Goal: Task Accomplishment & Management: Complete application form

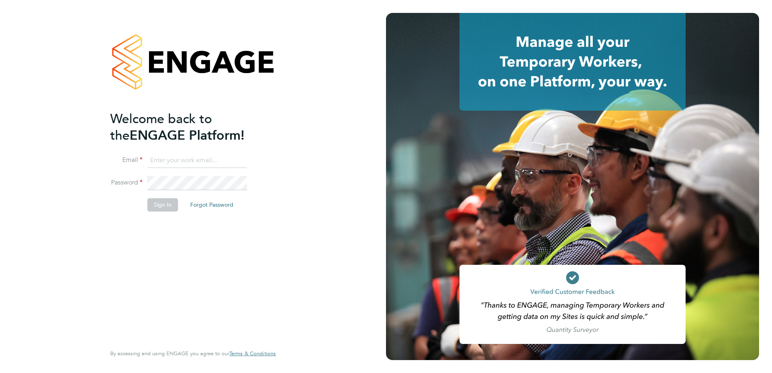
type input "Eleanor@boden-group.co.uk"
click at [155, 201] on button "Sign In" at bounding box center [162, 204] width 31 height 13
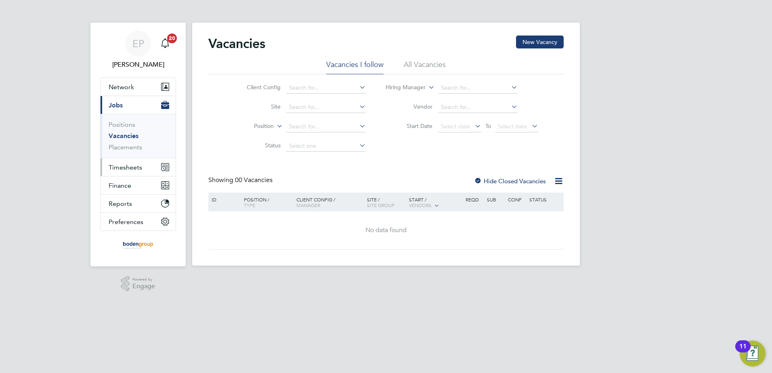
click at [142, 169] on button "Timesheets" at bounding box center [137, 167] width 75 height 18
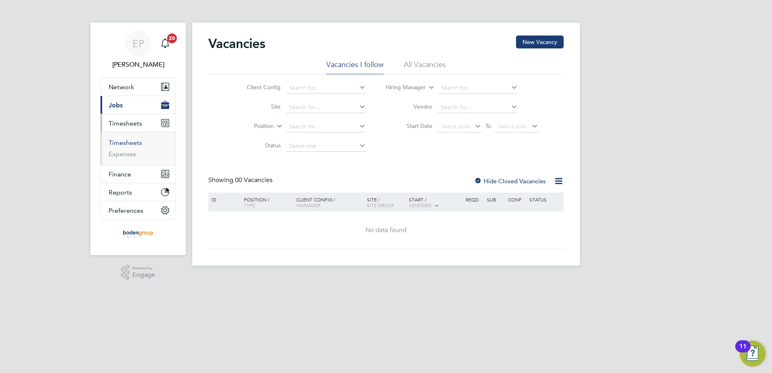
click at [136, 146] on link "Timesheets" at bounding box center [125, 143] width 33 height 8
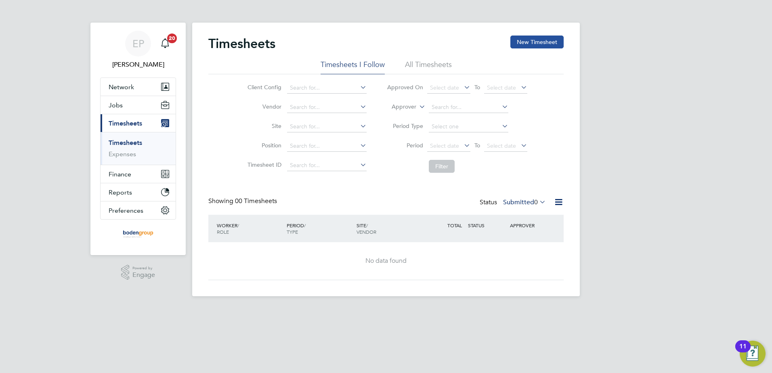
click at [529, 43] on button "New Timesheet" at bounding box center [536, 42] width 53 height 13
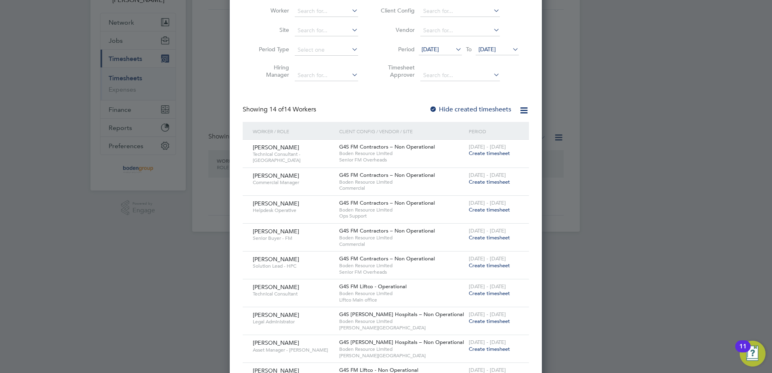
scroll to position [121, 0]
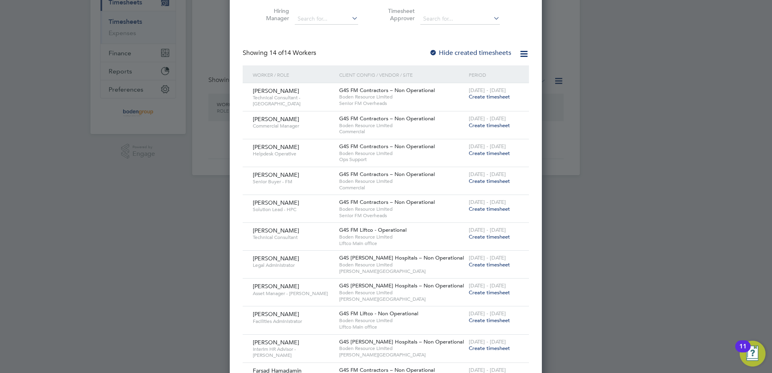
click at [493, 94] on span "Create timesheet" at bounding box center [488, 96] width 41 height 7
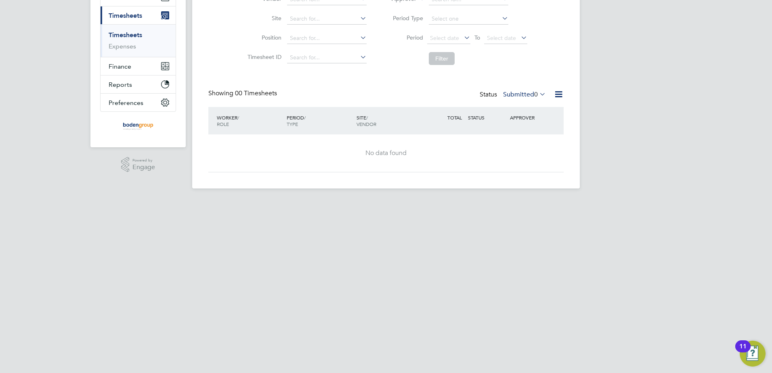
scroll to position [0, 0]
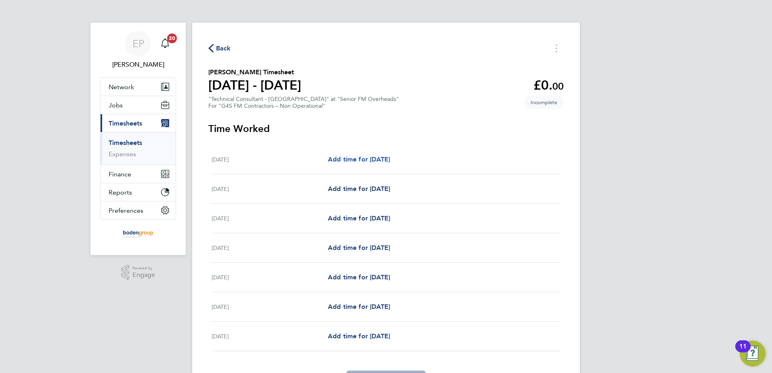
drag, startPoint x: 379, startPoint y: 160, endPoint x: 521, endPoint y: 159, distance: 141.6
click at [381, 160] on span "Add time for Mon 22 Sep" at bounding box center [359, 159] width 62 height 8
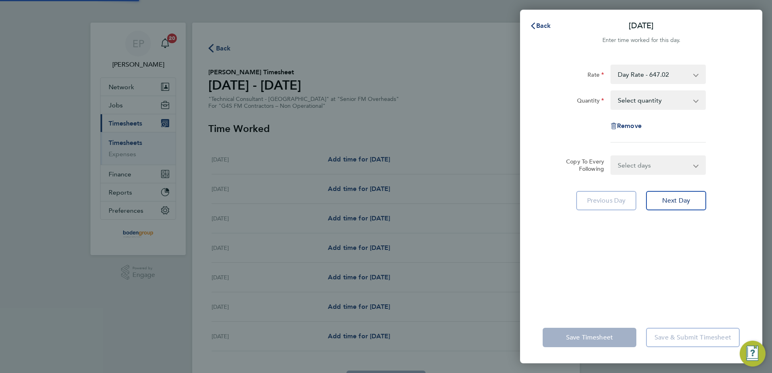
click at [642, 99] on select "Select quantity 0.5 1" at bounding box center [653, 100] width 84 height 18
select select "1"
click at [611, 91] on select "Select quantity 0.5 1" at bounding box center [653, 100] width 84 height 18
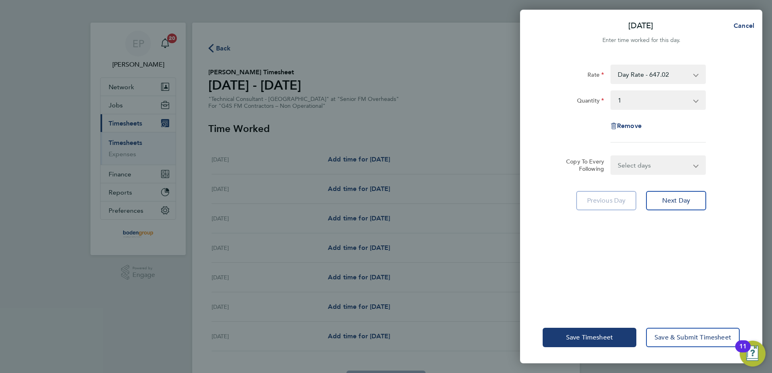
click at [646, 174] on div "Select days Day Weekday (Mon-Fri) Weekend (Sat-Sun) Tuesday Wednesday Thursday …" at bounding box center [657, 164] width 95 height 19
click at [653, 164] on select "Select days Day Weekday (Mon-Fri) Weekend (Sat-Sun) Tuesday Wednesday Thursday …" at bounding box center [653, 165] width 85 height 18
select select "WEEKDAY"
click at [611, 156] on select "Select days Day Weekday (Mon-Fri) Weekend (Sat-Sun) Tuesday Wednesday Thursday …" at bounding box center [653, 165] width 85 height 18
select select "2025-09-28"
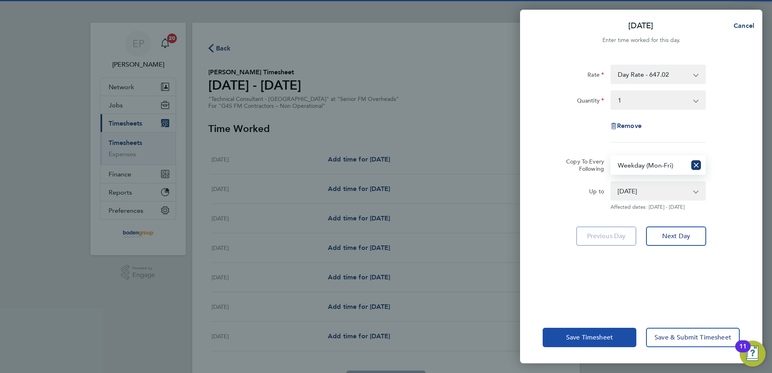
click at [588, 338] on span "Save Timesheet" at bounding box center [589, 337] width 47 height 8
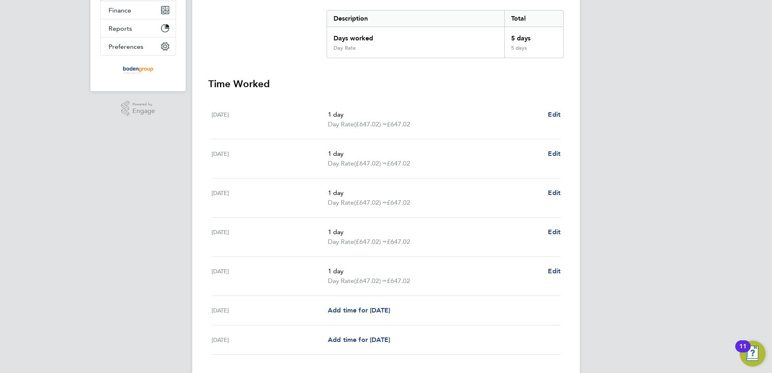
scroll to position [217, 0]
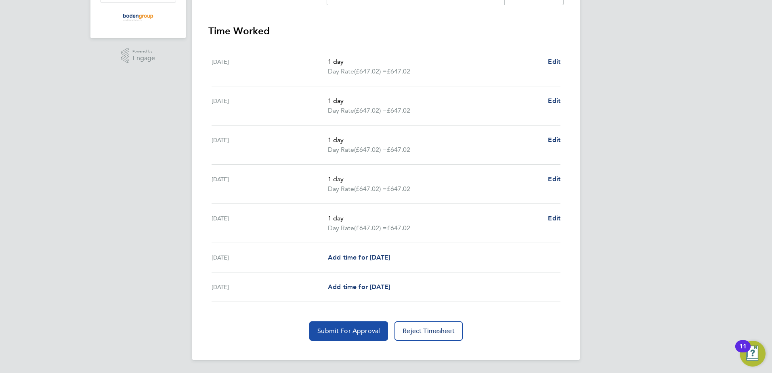
click at [317, 330] on button "Submit For Approval" at bounding box center [348, 330] width 79 height 19
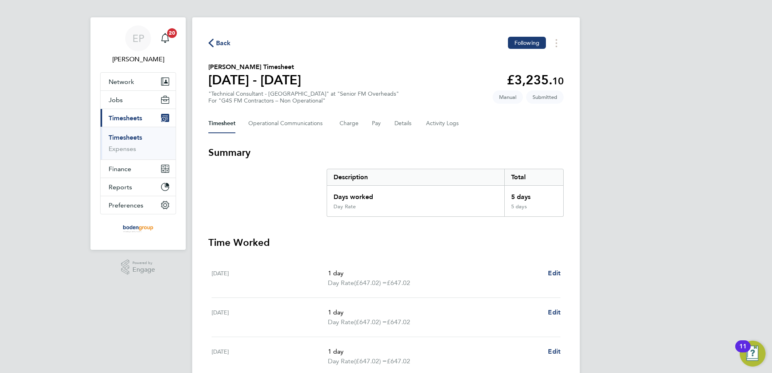
scroll to position [0, 0]
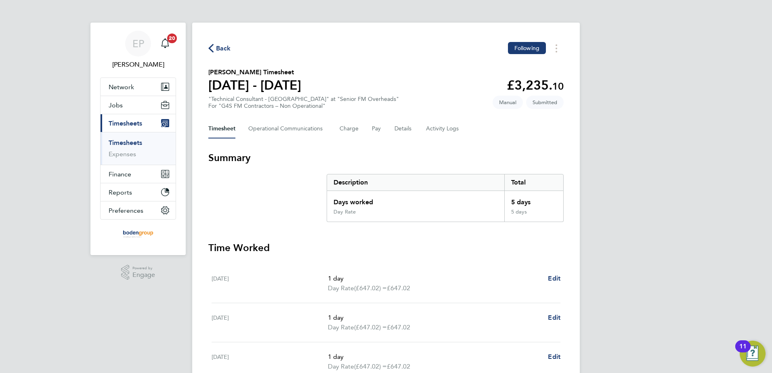
click at [215, 43] on button "Back" at bounding box center [219, 48] width 23 height 10
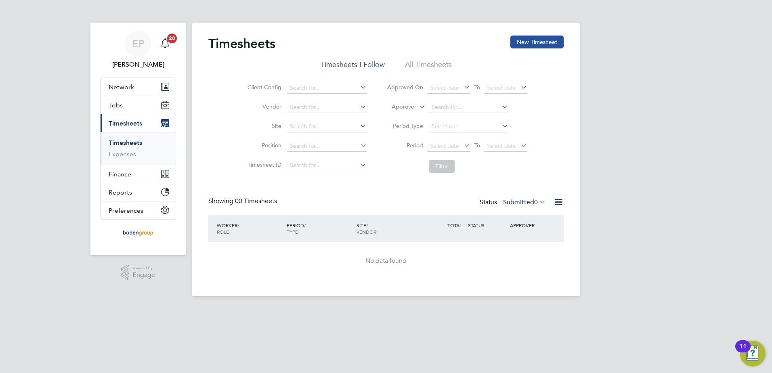
click at [524, 45] on button "New Timesheet" at bounding box center [536, 42] width 53 height 13
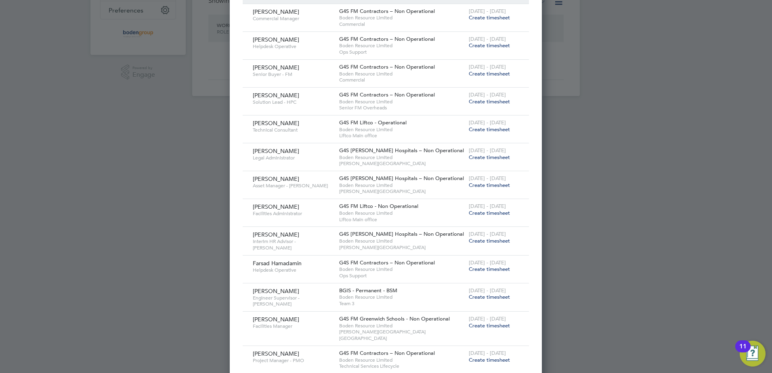
scroll to position [202, 0]
click at [502, 127] on span "Create timesheet" at bounding box center [488, 127] width 41 height 7
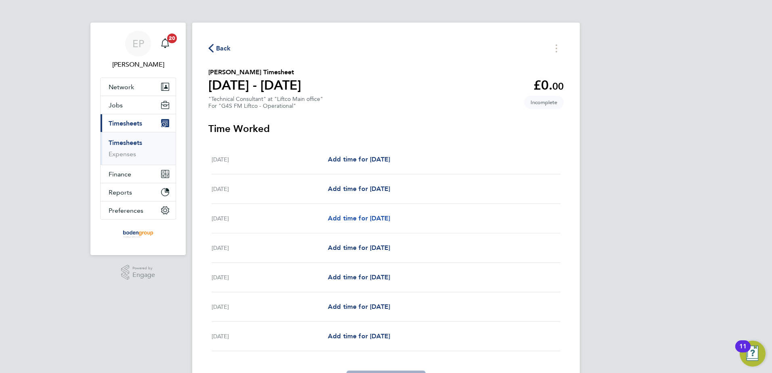
click at [381, 220] on span "Add time for Wed 24 Sep" at bounding box center [359, 218] width 62 height 8
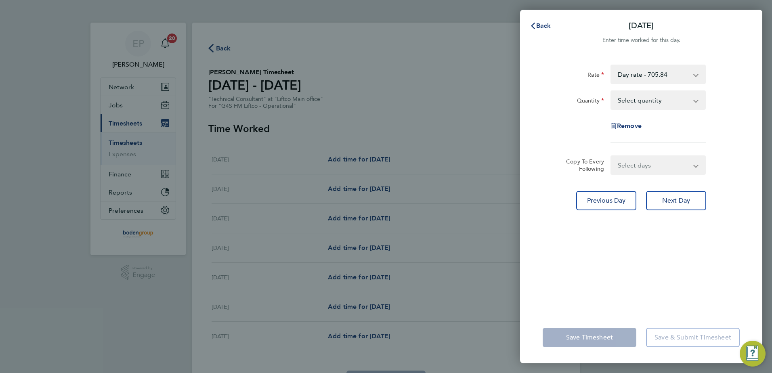
click at [633, 93] on select "Select quantity 0.5 1" at bounding box center [653, 100] width 84 height 18
click at [639, 72] on select "Day rate - 705.84 Qtr Day - 176.46 3/4 day - 529.38" at bounding box center [653, 74] width 84 height 18
drag, startPoint x: 637, startPoint y: 102, endPoint x: 636, endPoint y: 110, distance: 7.7
click at [637, 102] on select "Select quantity 0.5 1" at bounding box center [653, 100] width 84 height 18
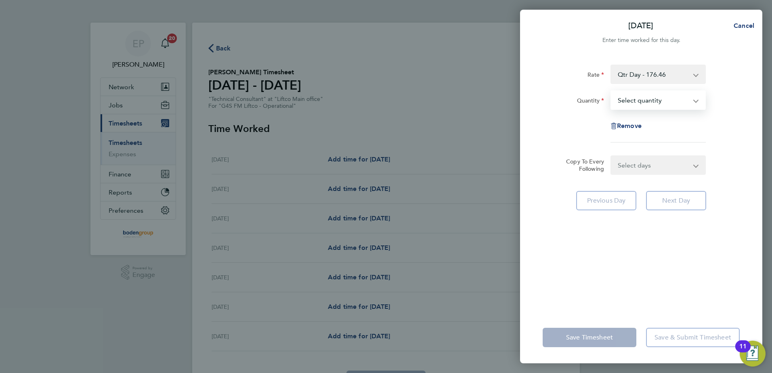
select select "1"
click at [611, 91] on select "Select quantity 0.5 1" at bounding box center [653, 100] width 84 height 18
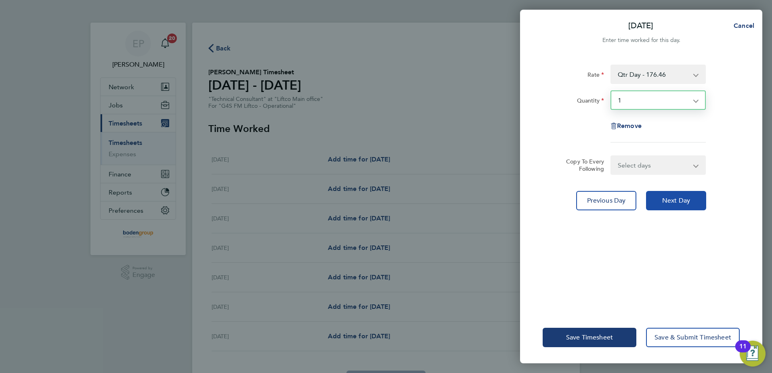
click at [684, 200] on span "Next Day" at bounding box center [676, 201] width 28 height 8
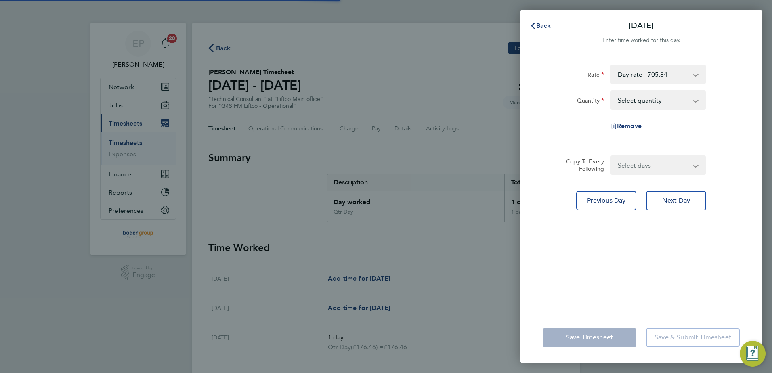
click at [646, 72] on select "Day rate - 705.84 Qtr Day - 176.46 3/4 day - 529.38" at bounding box center [653, 74] width 84 height 18
drag, startPoint x: 726, startPoint y: 73, endPoint x: 715, endPoint y: 86, distance: 16.6
click at [727, 74] on div "Rate Day rate - 705.84 Qtr Day - 176.46 3/4 day - 529.38" at bounding box center [640, 74] width 203 height 19
click at [668, 92] on select "Select quantity 0.5 1" at bounding box center [653, 100] width 84 height 18
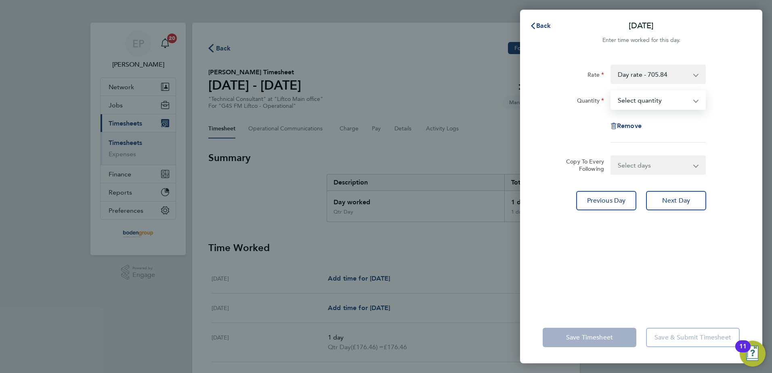
select select "0.5"
click at [611, 91] on select "Select quantity 0.5 1" at bounding box center [653, 100] width 84 height 18
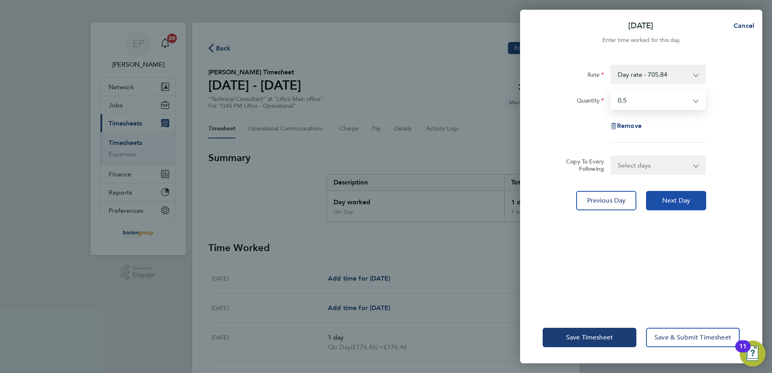
click at [665, 199] on span "Next Day" at bounding box center [676, 201] width 28 height 8
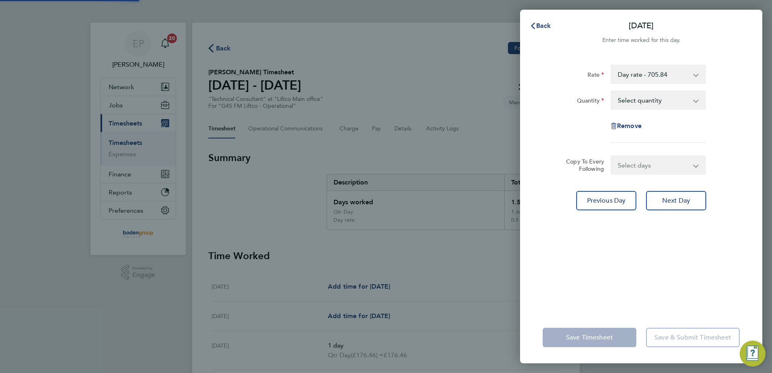
click at [651, 102] on select "Select quantity 0.5 1" at bounding box center [653, 100] width 84 height 18
select select "0.5"
click at [611, 91] on select "Select quantity 0.5 1" at bounding box center [653, 100] width 84 height 18
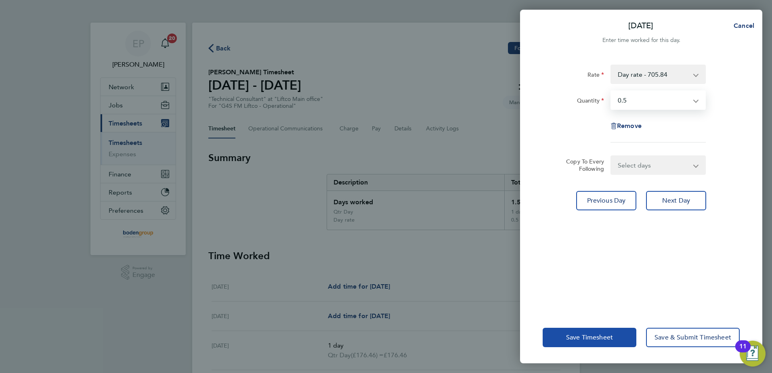
click at [583, 334] on span "Save Timesheet" at bounding box center [589, 337] width 47 height 8
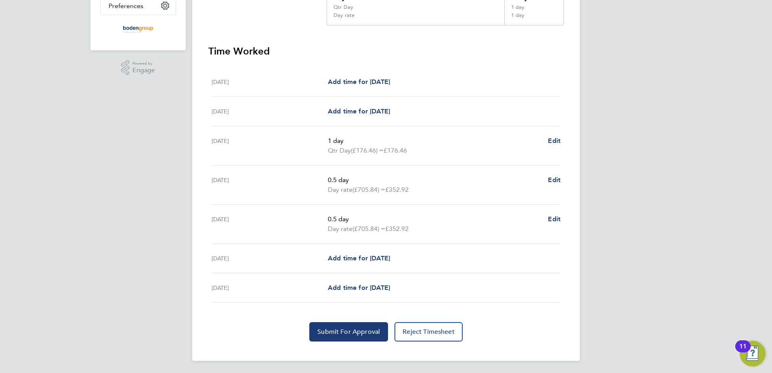
scroll to position [205, 0]
drag, startPoint x: 325, startPoint y: 325, endPoint x: 329, endPoint y: 316, distance: 10.7
click at [325, 325] on button "Submit For Approval" at bounding box center [348, 330] width 79 height 19
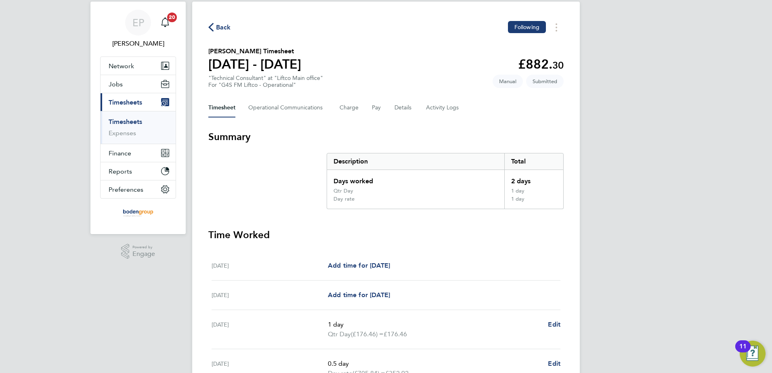
scroll to position [0, 0]
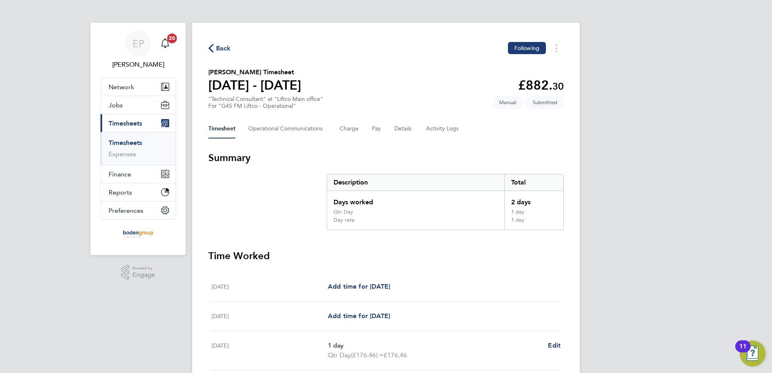
click at [226, 45] on span "Back" at bounding box center [223, 49] width 15 height 10
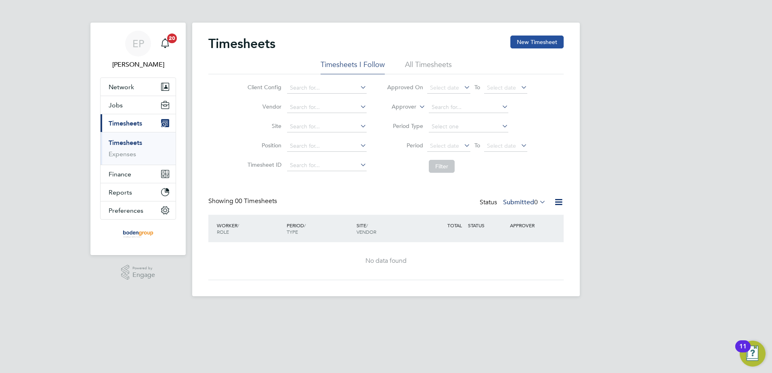
click at [519, 41] on button "New Timesheet" at bounding box center [536, 42] width 53 height 13
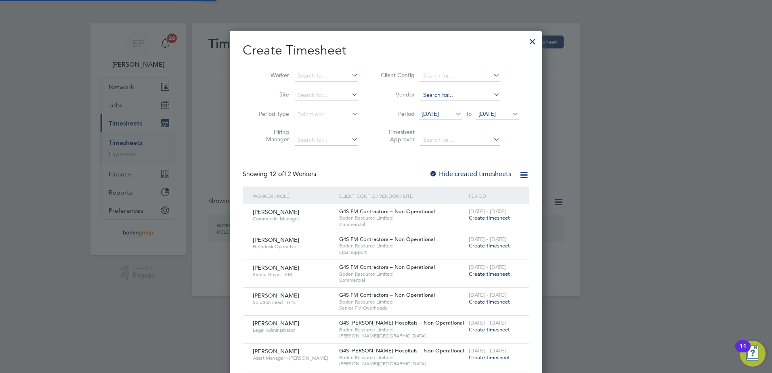
scroll to position [525, 312]
click at [495, 220] on span "Create timesheet" at bounding box center [488, 217] width 41 height 7
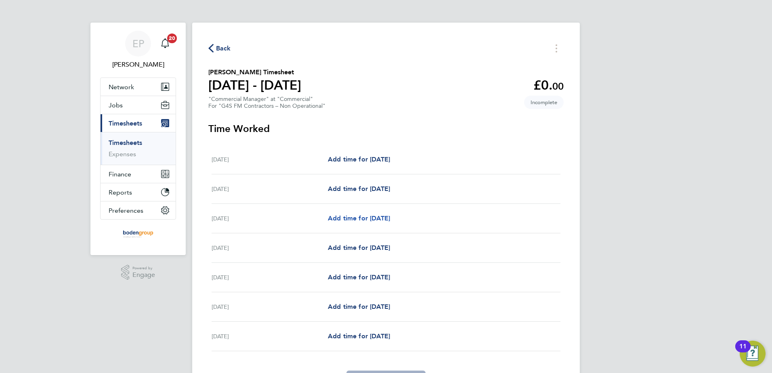
click at [335, 220] on span "Add time for Wed 24 Sep" at bounding box center [359, 218] width 62 height 8
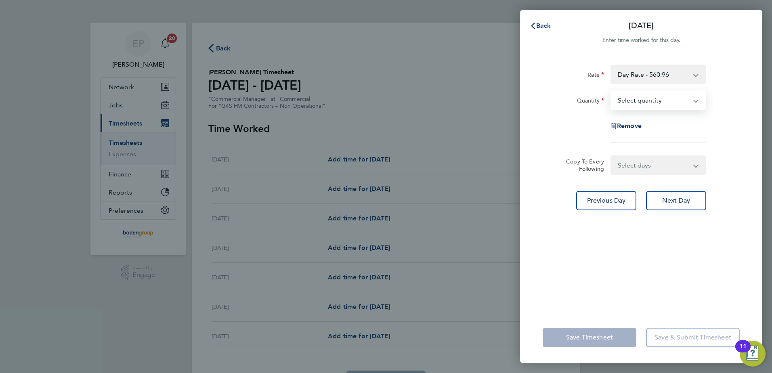
click at [621, 106] on select "Select quantity 0.5 1" at bounding box center [653, 100] width 84 height 18
select select "1"
click at [611, 91] on select "Select quantity 0.5 1" at bounding box center [653, 100] width 84 height 18
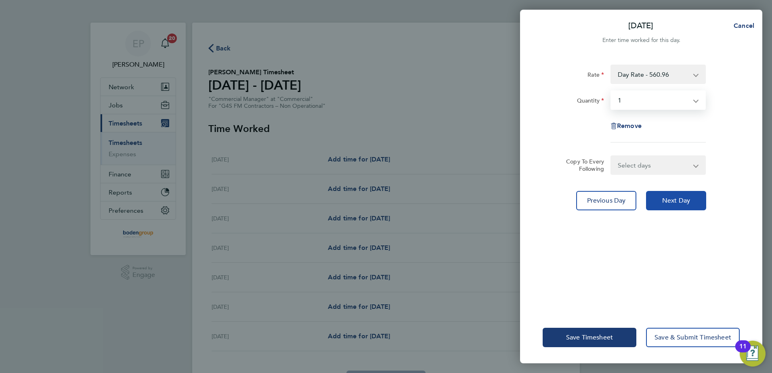
click at [682, 201] on span "Next Day" at bounding box center [676, 201] width 28 height 8
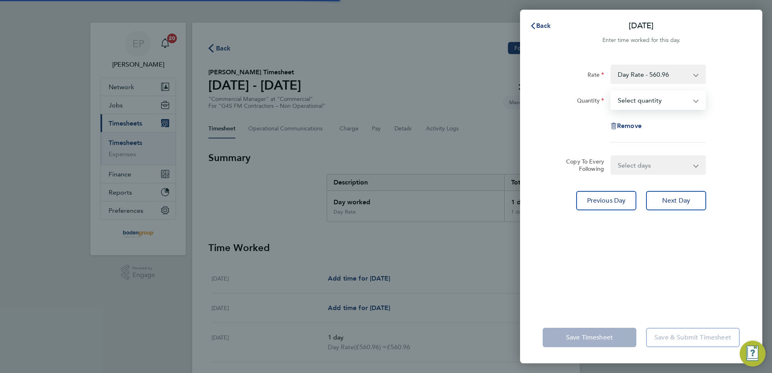
click at [652, 98] on select "Select quantity 0.5 1" at bounding box center [653, 100] width 84 height 18
select select "1"
click at [611, 91] on select "Select quantity 0.5 1" at bounding box center [653, 100] width 84 height 18
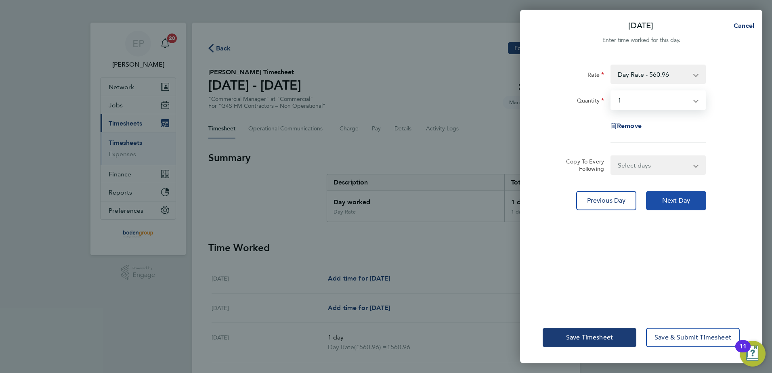
click at [654, 199] on button "Next Day" at bounding box center [676, 200] width 60 height 19
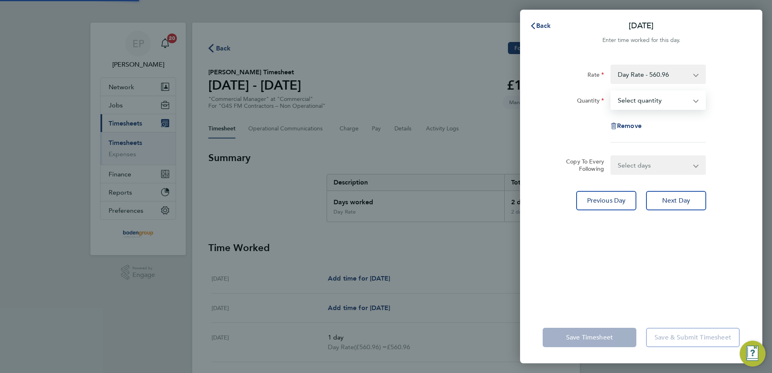
click at [625, 98] on select "Select quantity 0.5 1" at bounding box center [653, 100] width 84 height 18
select select "1"
click at [611, 91] on select "Select quantity 0.5 1" at bounding box center [653, 100] width 84 height 18
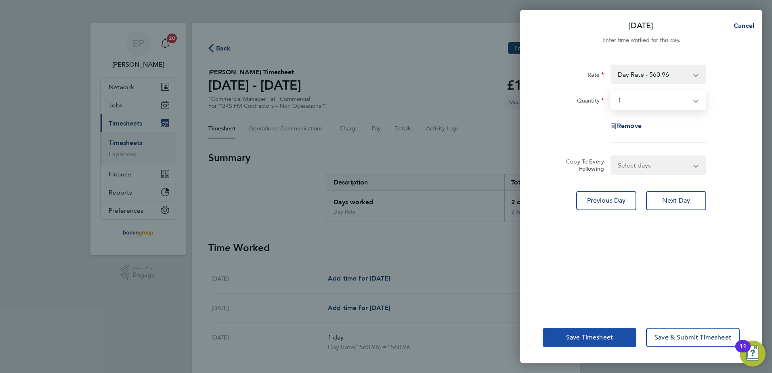
click at [598, 331] on button "Save Timesheet" at bounding box center [589, 337] width 94 height 19
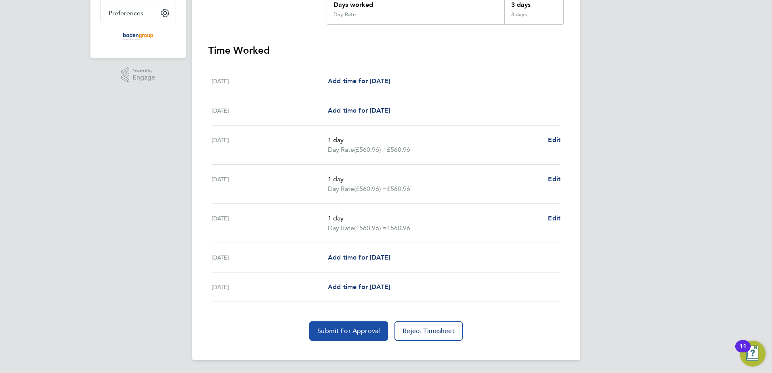
drag, startPoint x: 320, startPoint y: 332, endPoint x: 332, endPoint y: 326, distance: 13.5
click at [320, 332] on span "Submit For Approval" at bounding box center [348, 331] width 63 height 8
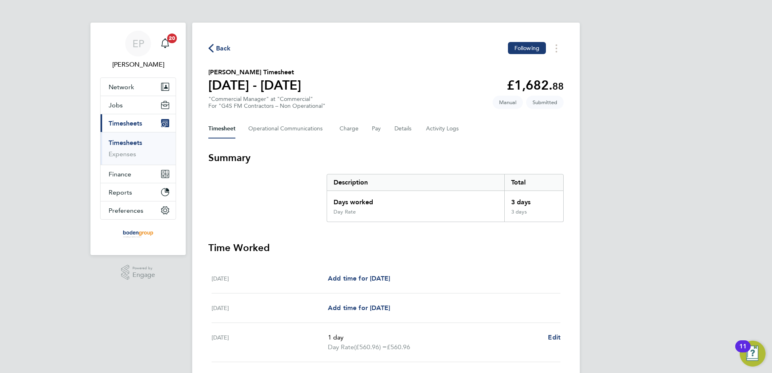
click at [216, 44] on span "Back" at bounding box center [223, 49] width 15 height 10
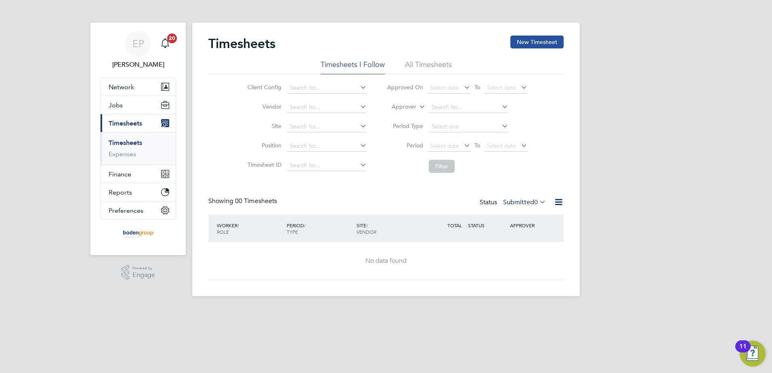
click at [543, 42] on button "New Timesheet" at bounding box center [536, 42] width 53 height 13
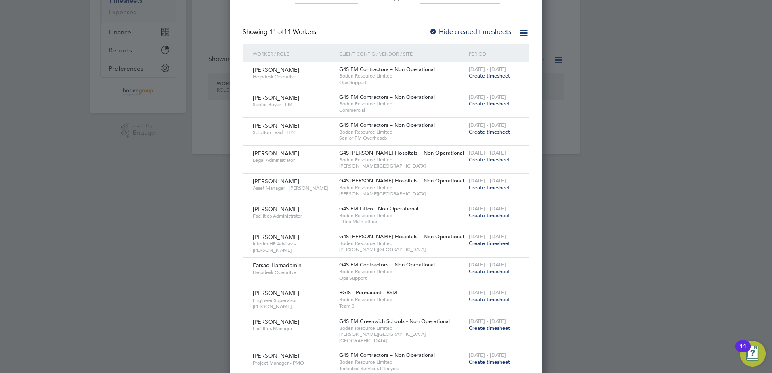
scroll to position [154, 0]
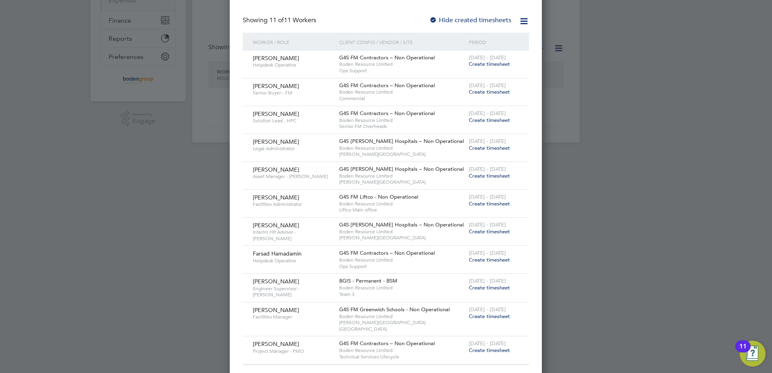
click at [471, 230] on span "Create timesheet" at bounding box center [488, 231] width 41 height 7
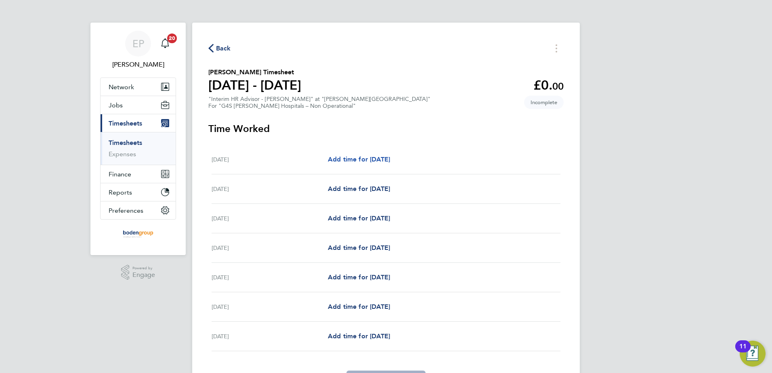
click at [353, 159] on span "Add time for Mon 22 Sep" at bounding box center [359, 159] width 62 height 8
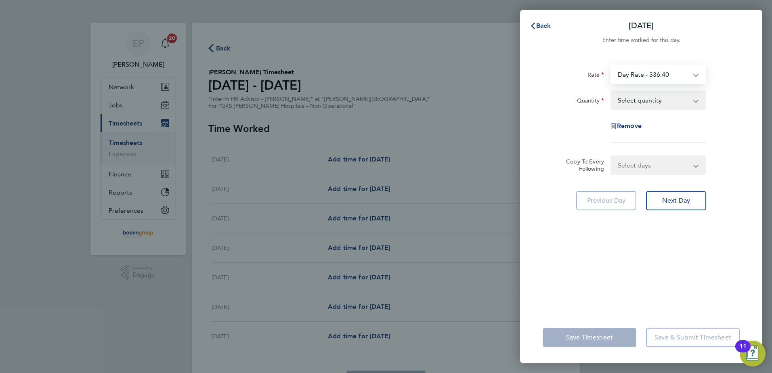
click at [655, 74] on select "Day Rate - 336.40" at bounding box center [653, 74] width 84 height 18
click at [710, 59] on div "Rate Day Rate - 336.40 Quantity Select quantity 0.5 1 Remove Copy To Every Foll…" at bounding box center [641, 183] width 242 height 257
click at [683, 98] on select "Select quantity 0.5 1" at bounding box center [653, 100] width 84 height 18
click at [726, 136] on div "Rate Day Rate - 336.40 Quantity Select quantity 0.5 1 Remove" at bounding box center [640, 104] width 197 height 78
click at [549, 26] on span "Back" at bounding box center [543, 26] width 15 height 8
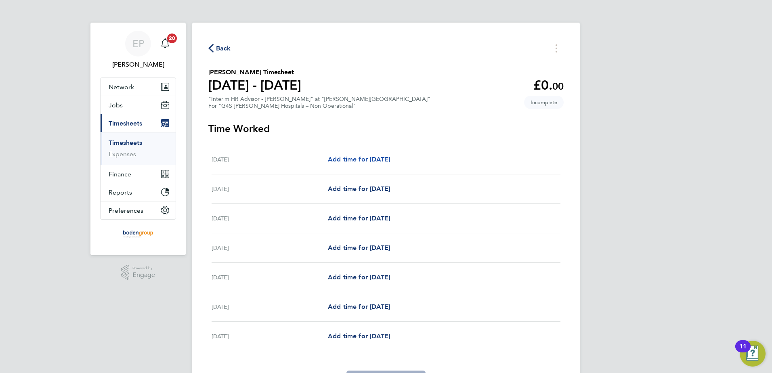
click at [390, 158] on span "Add time for Mon 22 Sep" at bounding box center [359, 159] width 62 height 8
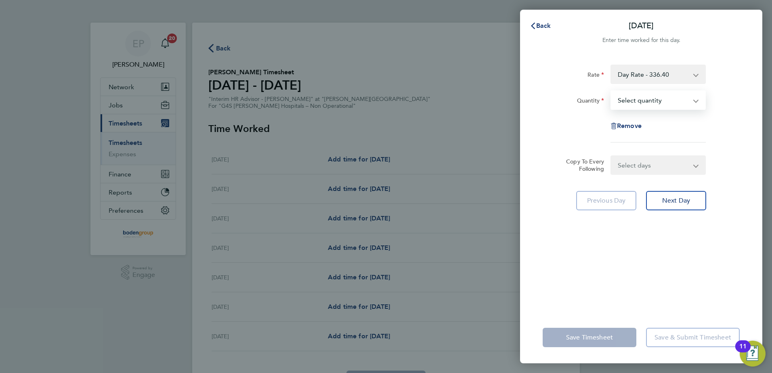
drag, startPoint x: 665, startPoint y: 100, endPoint x: 660, endPoint y: 109, distance: 10.0
click at [665, 100] on select "Select quantity 0.5 1" at bounding box center [653, 100] width 84 height 18
select select "1"
click at [611, 91] on select "Select quantity 0.5 1" at bounding box center [653, 100] width 84 height 18
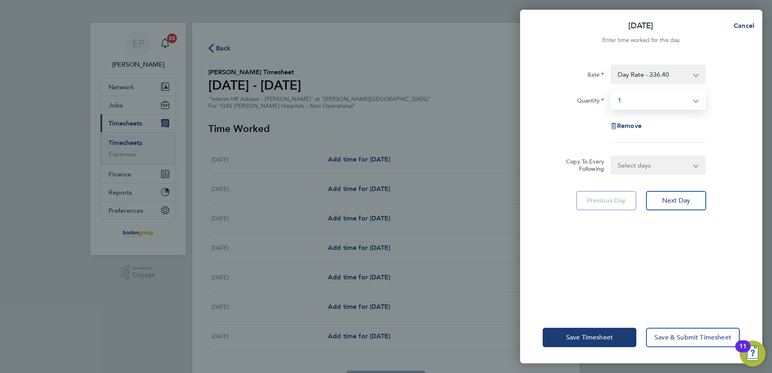
click at [659, 170] on select "Select days Day Weekday (Mon-Fri) Weekend (Sat-Sun) Tuesday Wednesday Thursday …" at bounding box center [653, 165] width 85 height 18
select select "WEEKDAY"
click at [611, 156] on select "Select days Day Weekday (Mon-Fri) Weekend (Sat-Sun) Tuesday Wednesday Thursday …" at bounding box center [653, 165] width 85 height 18
select select "2025-09-28"
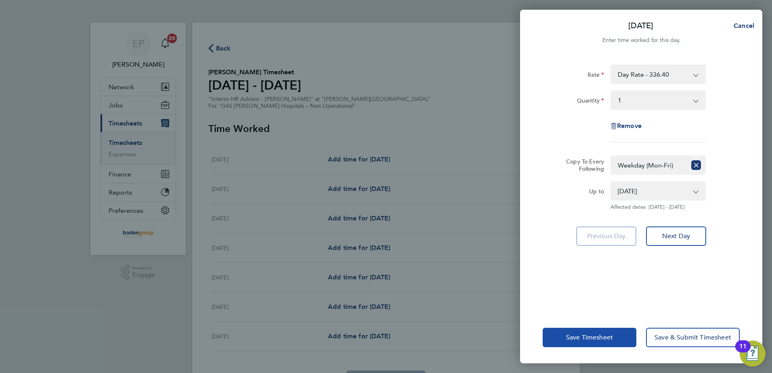
click at [581, 336] on span "Save Timesheet" at bounding box center [589, 337] width 47 height 8
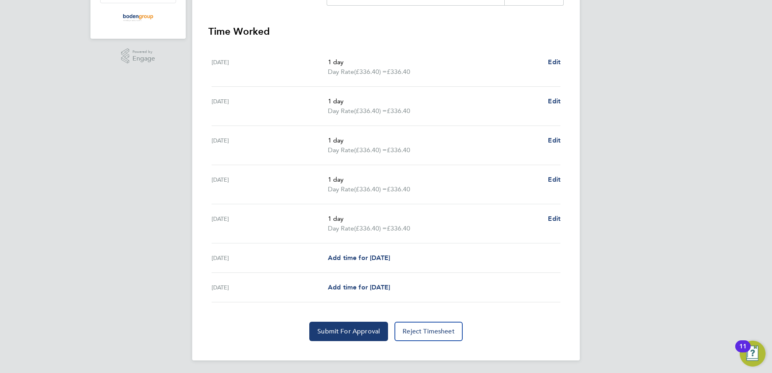
scroll to position [217, 0]
click at [332, 338] on button "Submit For Approval" at bounding box center [348, 330] width 79 height 19
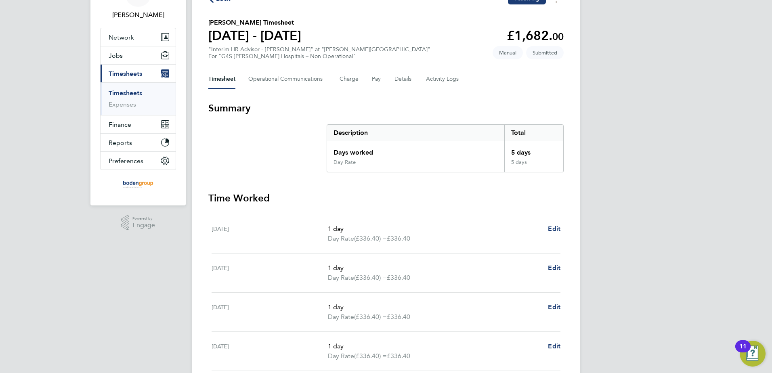
scroll to position [0, 0]
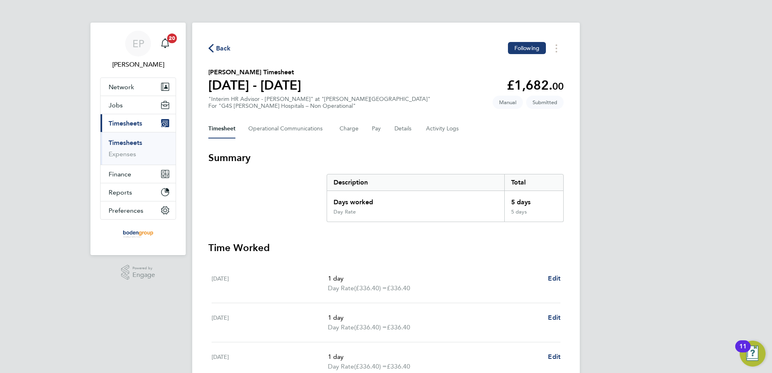
click at [220, 45] on span "Back" at bounding box center [223, 49] width 15 height 10
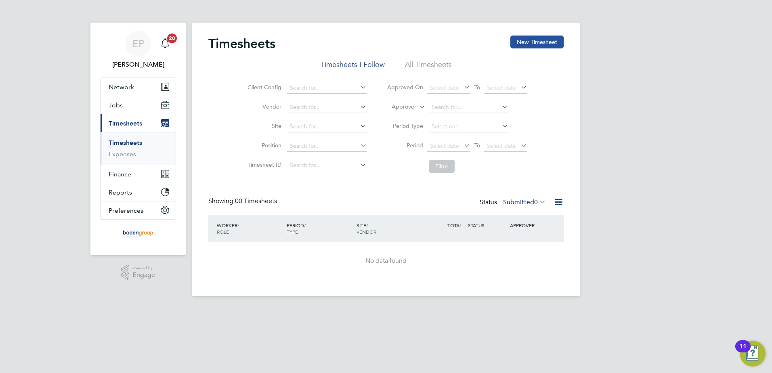
click at [520, 42] on button "New Timesheet" at bounding box center [536, 42] width 53 height 13
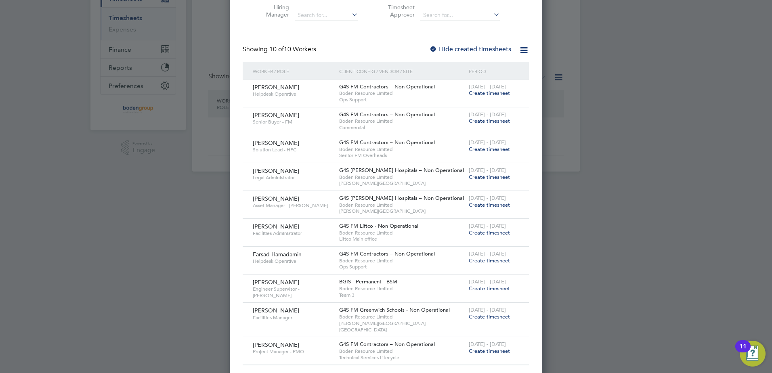
scroll to position [126, 0]
click at [474, 259] on span "Create timesheet" at bounding box center [488, 259] width 41 height 7
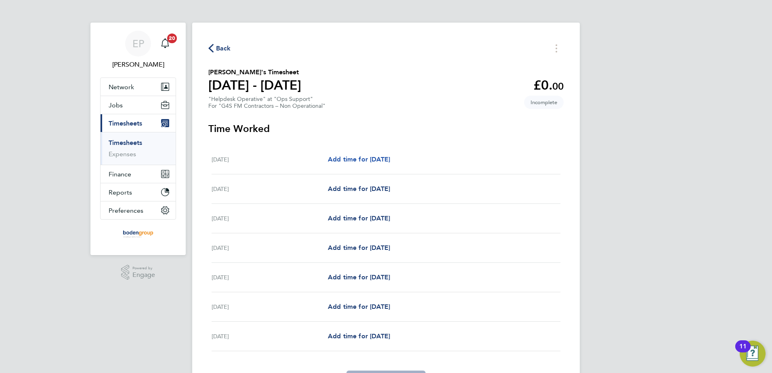
click at [346, 158] on span "Add time for Mon 22 Sep" at bounding box center [359, 159] width 62 height 8
select select "60"
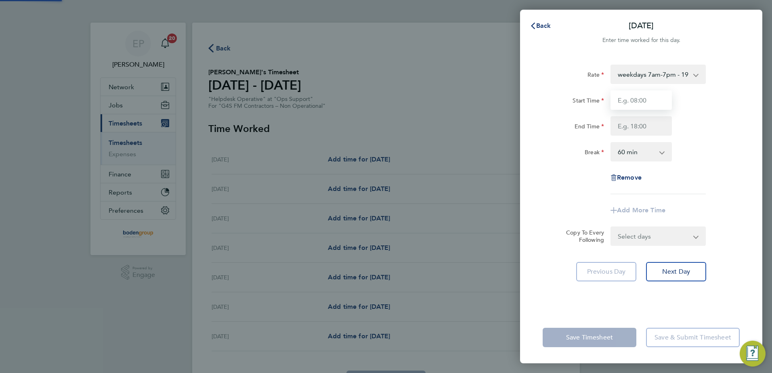
drag, startPoint x: 635, startPoint y: 102, endPoint x: 513, endPoint y: 73, distance: 125.9
click at [633, 102] on input "Start Time" at bounding box center [640, 99] width 61 height 19
type input "09:00"
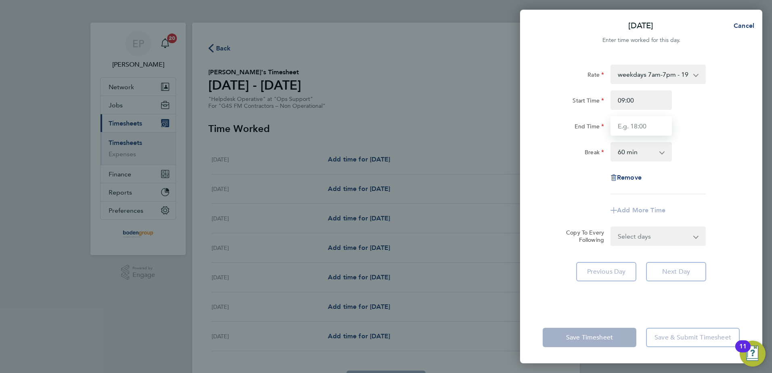
click at [627, 129] on input "End Time" at bounding box center [640, 125] width 61 height 19
type input "18:00"
click at [738, 248] on div "Rate weekdays 7am-7pm - 19.41 Start Time 09:00 End Time 18:00 Break 0 min 15 mi…" at bounding box center [641, 183] width 242 height 257
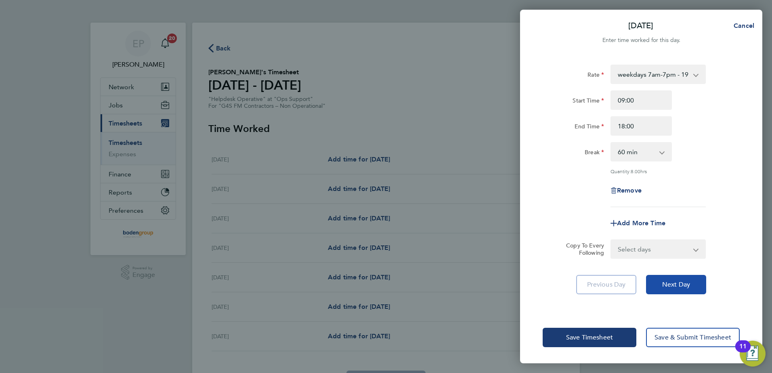
click at [670, 286] on span "Next Day" at bounding box center [676, 284] width 28 height 8
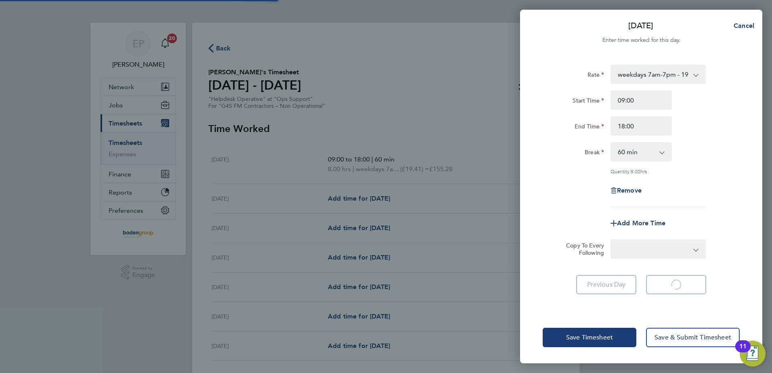
select select "60"
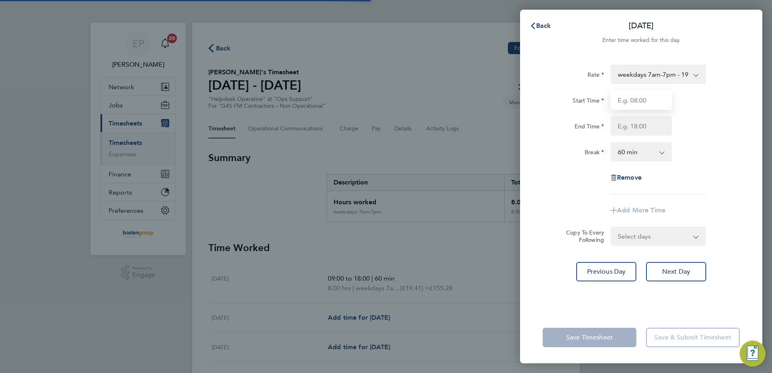
click at [631, 101] on input "Start Time" at bounding box center [640, 99] width 61 height 19
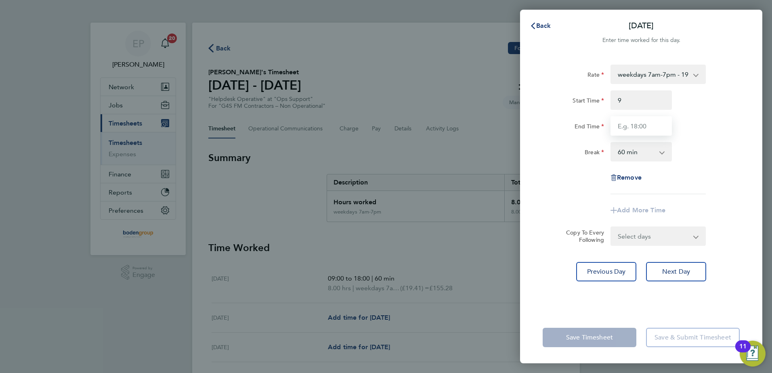
type input "09:00"
click at [630, 126] on input "End Time" at bounding box center [640, 125] width 61 height 19
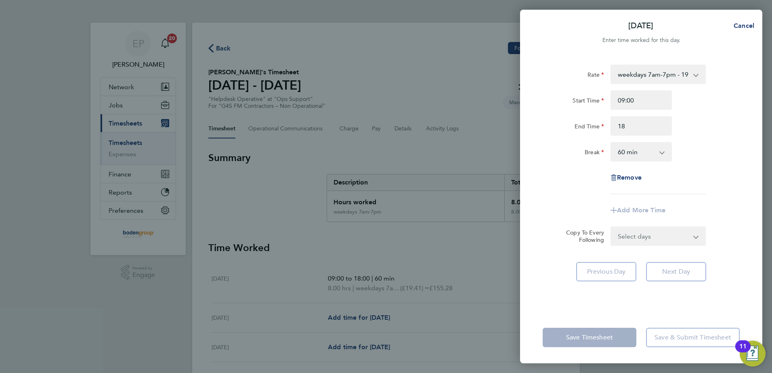
type input "18:00"
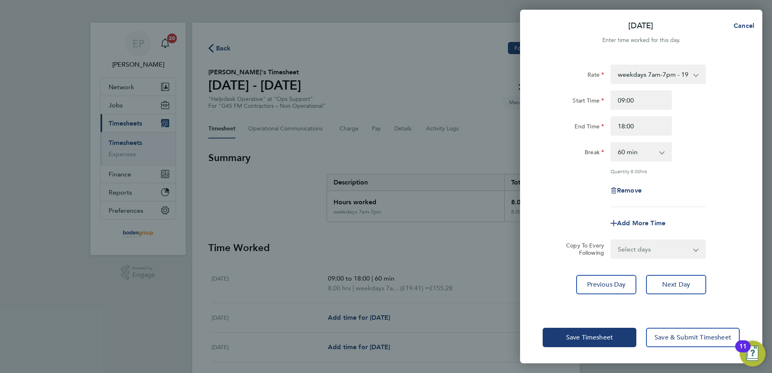
click at [698, 116] on div "Start Time 09:00 End Time 18:00" at bounding box center [640, 112] width 203 height 45
click at [685, 284] on span "Next Day" at bounding box center [676, 284] width 28 height 8
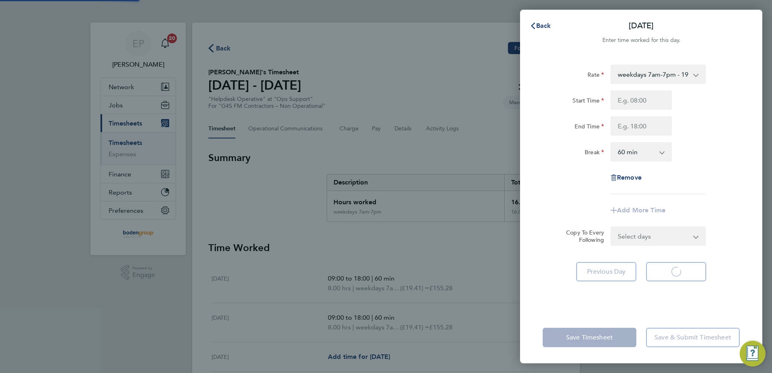
select select "60"
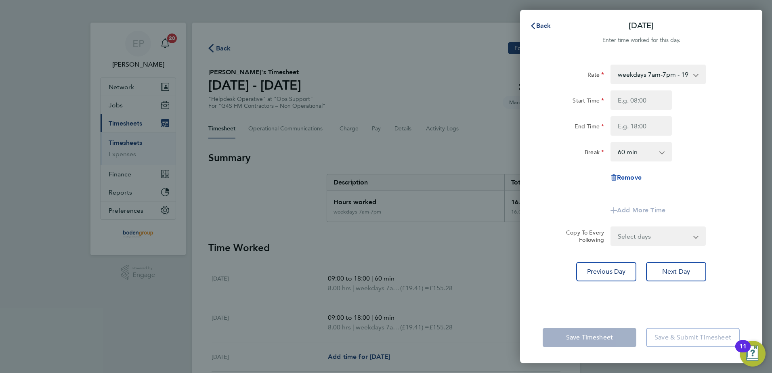
click at [634, 174] on span "Remove" at bounding box center [629, 178] width 25 height 8
select select "null"
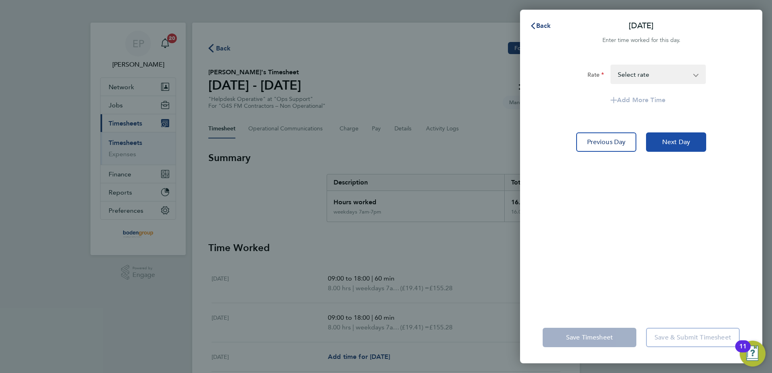
click at [686, 136] on button "Next Day" at bounding box center [676, 141] width 60 height 19
select select "60"
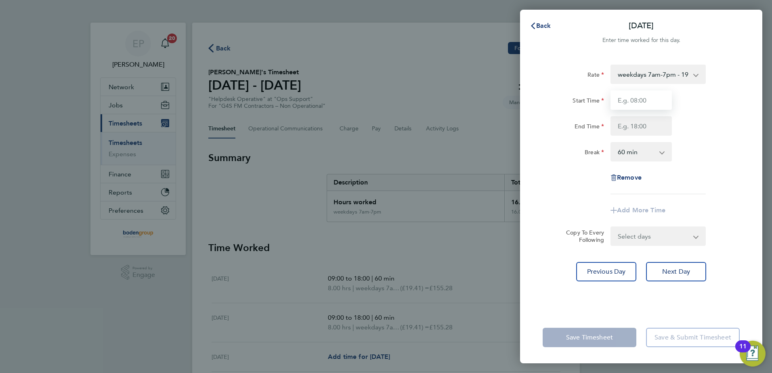
click at [623, 99] on input "Start Time" at bounding box center [640, 99] width 61 height 19
type input "07:00"
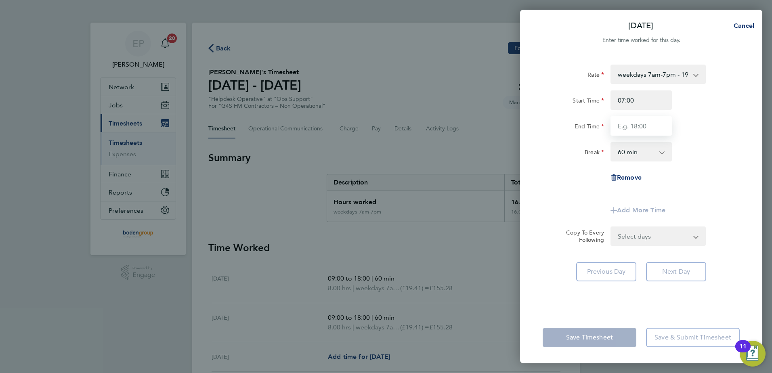
click at [622, 125] on input "End Time" at bounding box center [640, 125] width 61 height 19
type input "17:00"
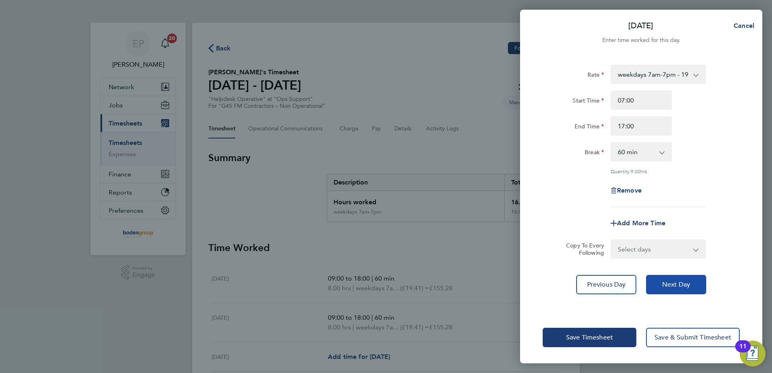
drag, startPoint x: 686, startPoint y: 280, endPoint x: 667, endPoint y: 197, distance: 85.3
click at [685, 278] on button "Next Day" at bounding box center [676, 284] width 60 height 19
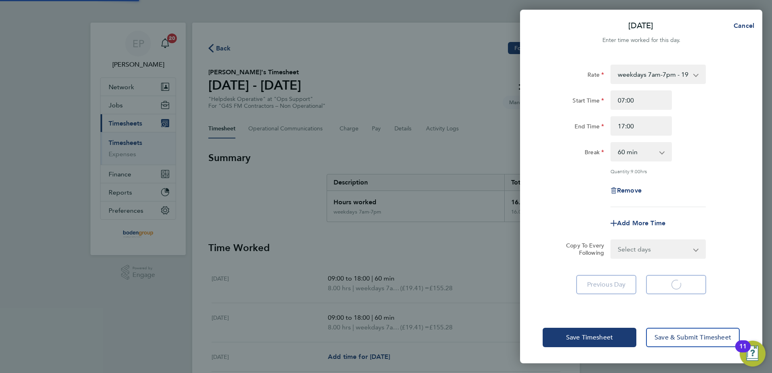
select select "60"
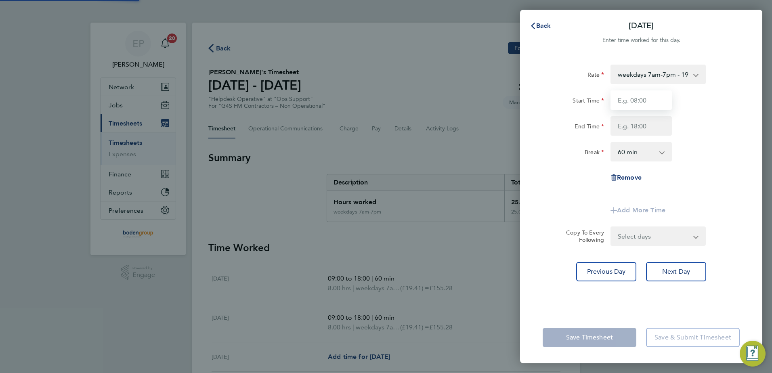
click at [630, 103] on input "Start Time" at bounding box center [640, 99] width 61 height 19
type input "08:00"
click at [623, 137] on div "Rate weekdays 7am-7pm - 19.41 Start Time 08:00 End Time Break 0 min 15 min 30 m…" at bounding box center [640, 130] width 197 height 130
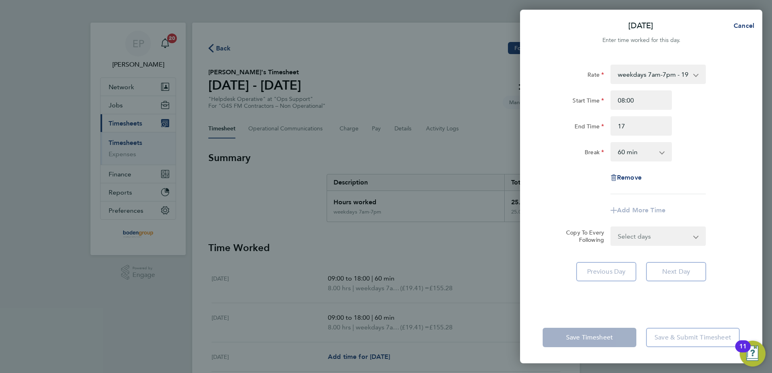
type input "17:00"
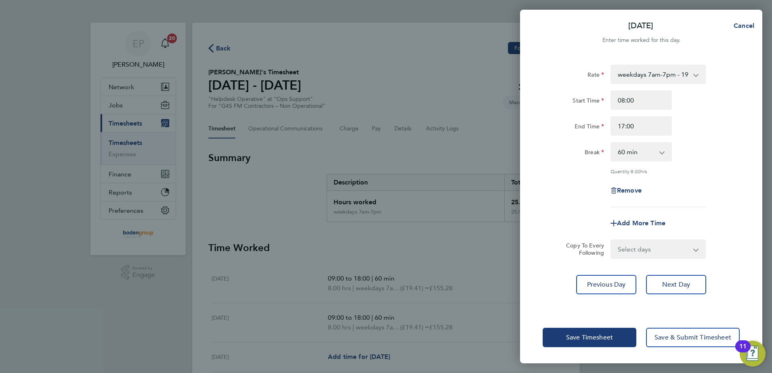
click at [577, 163] on div "Rate weekdays 7am-7pm - 19.41 Start Time 08:00 End Time 17:00 Break 0 min 15 mi…" at bounding box center [640, 136] width 197 height 142
click at [613, 336] on span "Save Timesheet" at bounding box center [589, 337] width 47 height 8
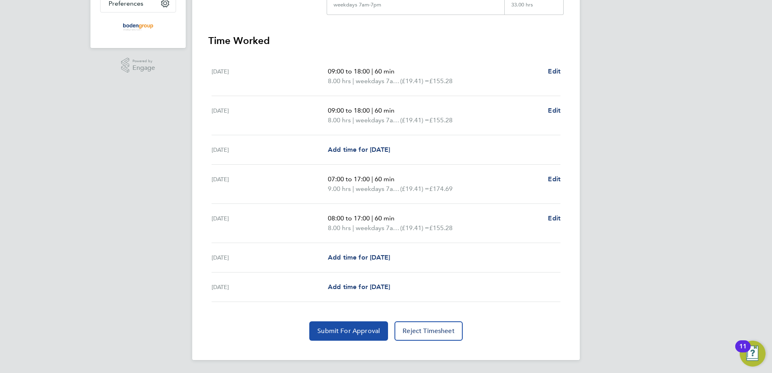
click at [345, 324] on button "Submit For Approval" at bounding box center [348, 330] width 79 height 19
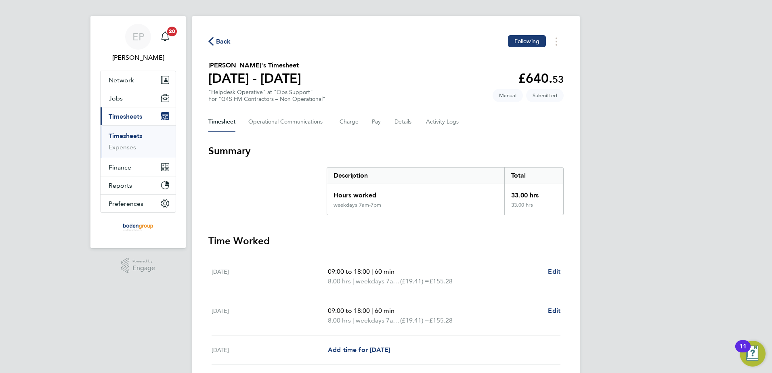
scroll to position [5, 0]
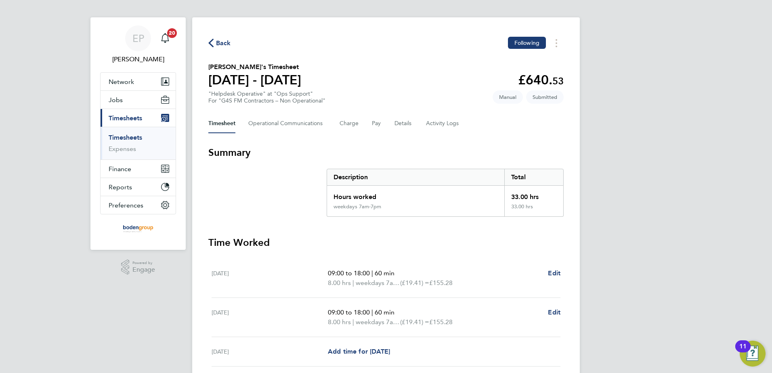
click at [224, 44] on span "Back" at bounding box center [223, 43] width 15 height 10
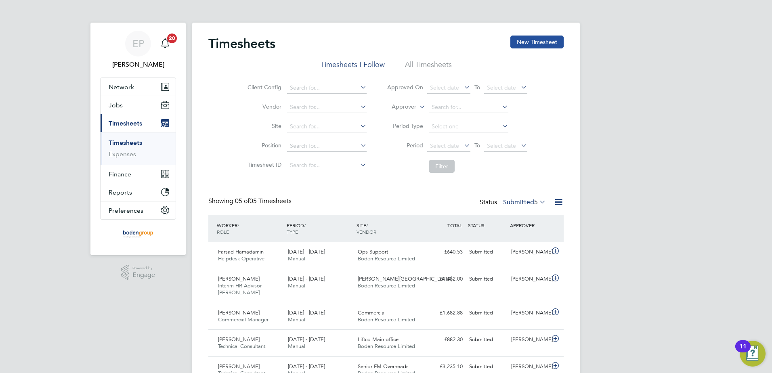
click at [561, 40] on button "New Timesheet" at bounding box center [536, 42] width 53 height 13
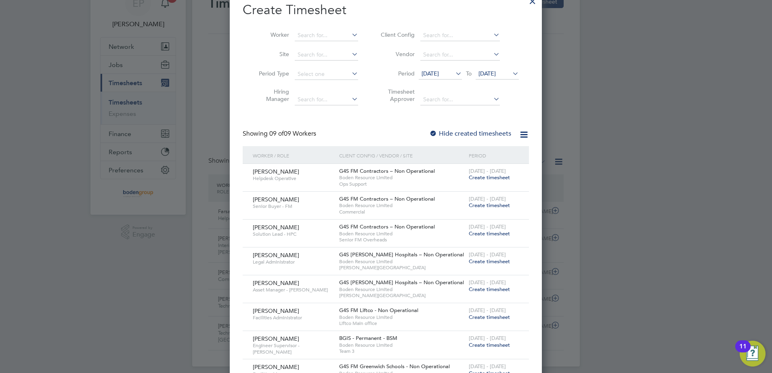
scroll to position [98, 0]
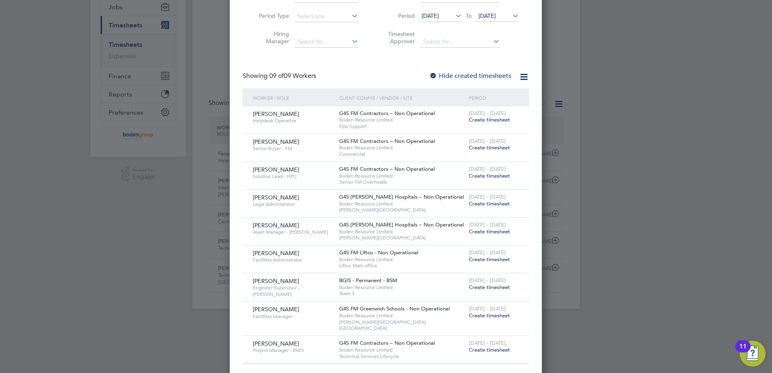
click at [470, 177] on span "Create timesheet" at bounding box center [488, 175] width 41 height 7
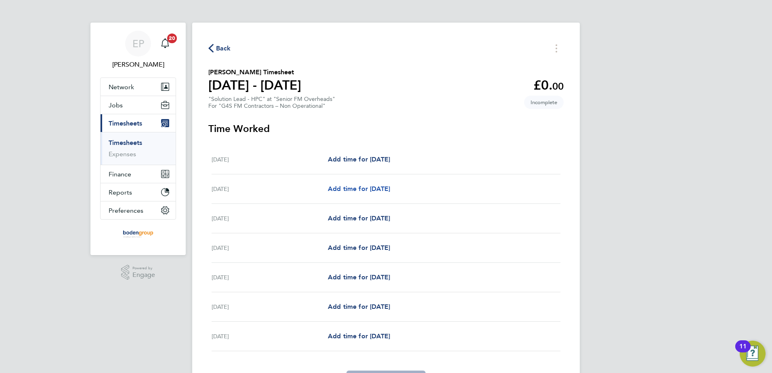
click at [349, 185] on span "Add time for Tue 23 Sep" at bounding box center [359, 189] width 62 height 8
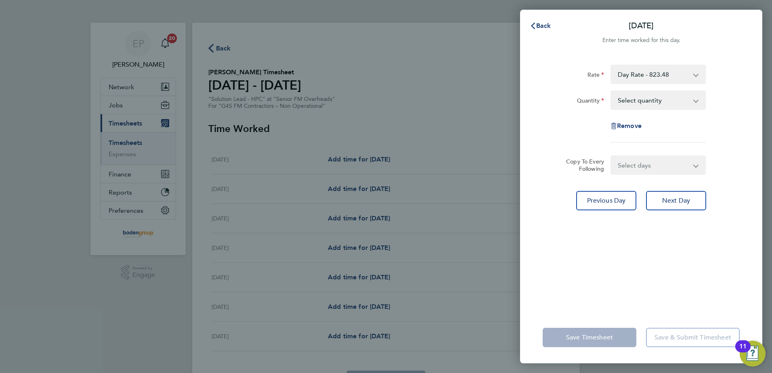
click at [640, 104] on select "Select quantity 0.5 1" at bounding box center [653, 100] width 84 height 18
select select "1"
click at [611, 91] on select "Select quantity 0.5 1" at bounding box center [653, 100] width 84 height 18
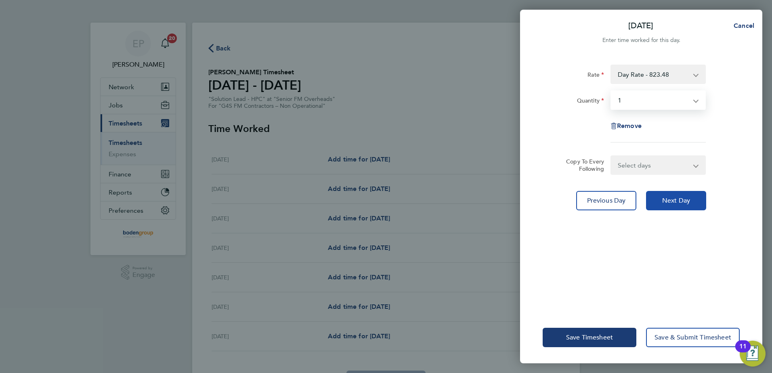
click at [658, 195] on button "Next Day" at bounding box center [676, 200] width 60 height 19
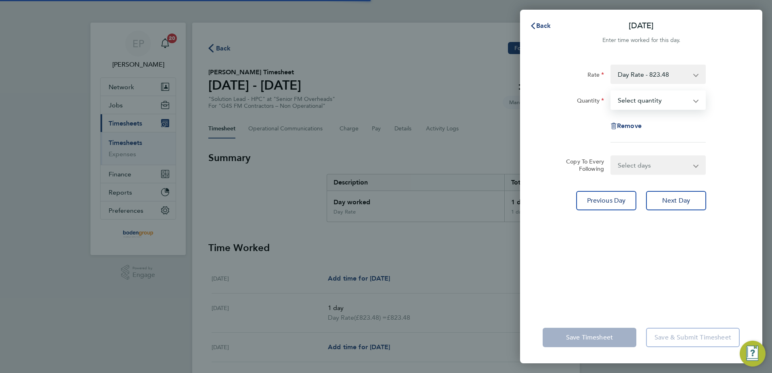
drag, startPoint x: 644, startPoint y: 102, endPoint x: 641, endPoint y: 109, distance: 7.3
click at [644, 102] on select "Select quantity 0.5 1" at bounding box center [653, 100] width 84 height 18
select select "1"
click at [611, 91] on select "Select quantity 0.5 1" at bounding box center [653, 100] width 84 height 18
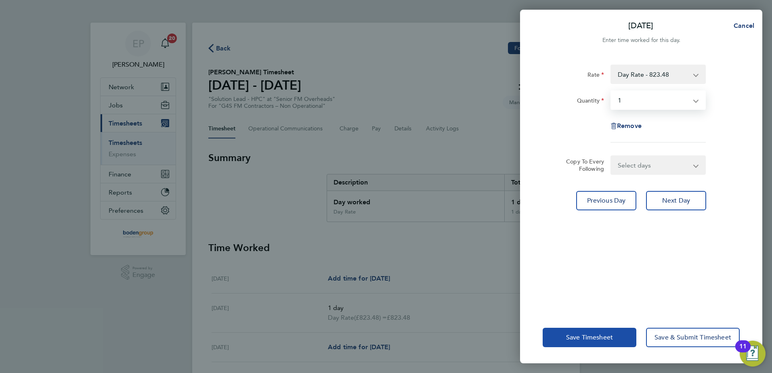
click at [594, 339] on span "Save Timesheet" at bounding box center [589, 337] width 47 height 8
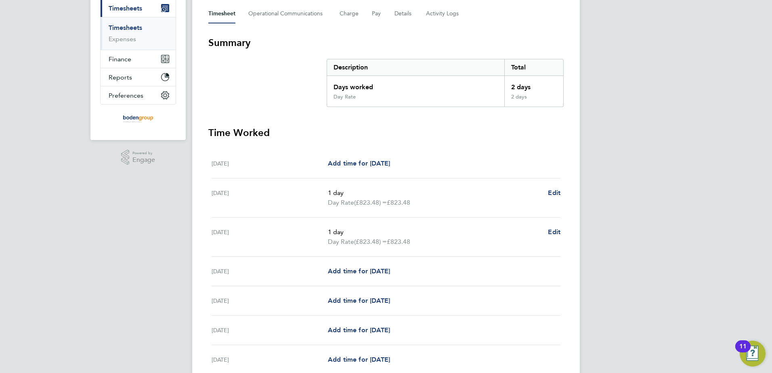
scroll to position [188, 0]
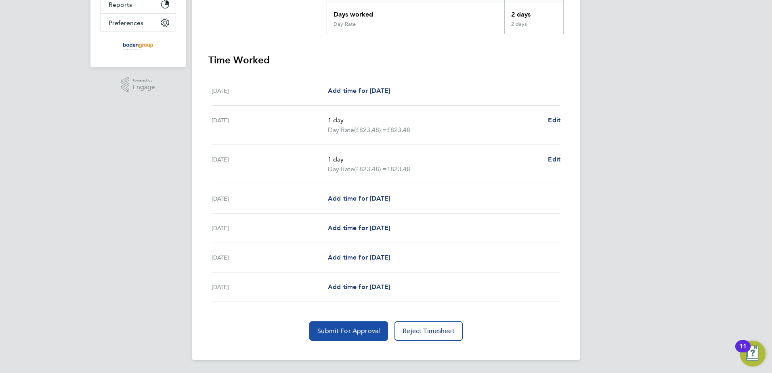
drag, startPoint x: 333, startPoint y: 331, endPoint x: 336, endPoint y: 326, distance: 5.1
click at [333, 331] on span "Submit For Approval" at bounding box center [348, 331] width 63 height 8
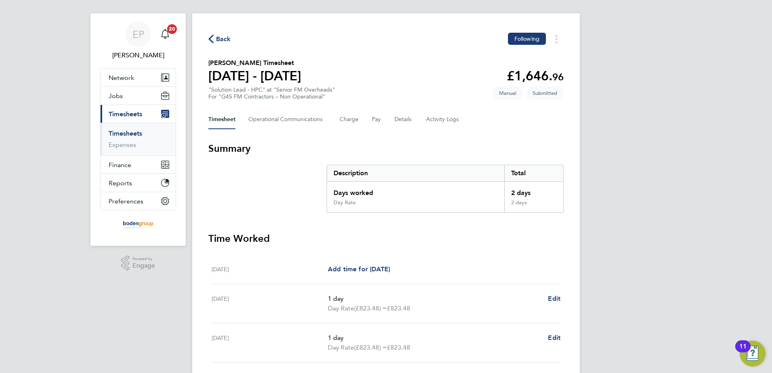
scroll to position [0, 0]
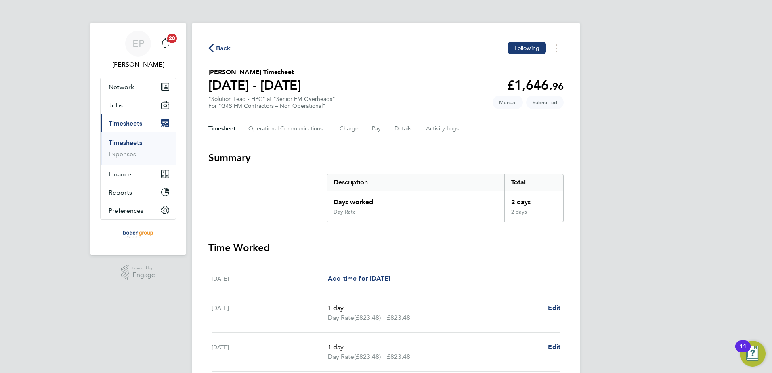
click at [226, 53] on div "Back Following" at bounding box center [385, 48] width 355 height 13
drag, startPoint x: 226, startPoint y: 53, endPoint x: 225, endPoint y: 46, distance: 7.3
click at [225, 46] on span "Back" at bounding box center [223, 49] width 15 height 10
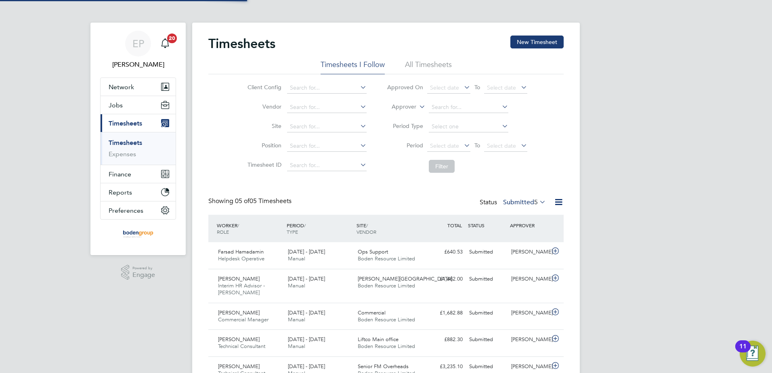
scroll to position [21, 70]
click at [556, 44] on button "New Timesheet" at bounding box center [536, 42] width 53 height 13
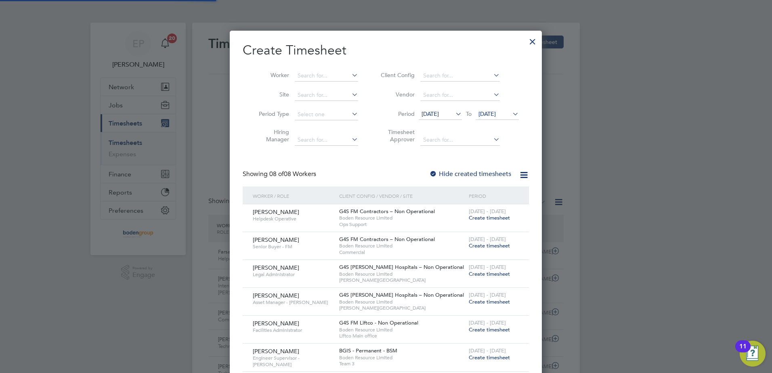
scroll to position [413, 312]
click at [474, 245] on span "Create timesheet" at bounding box center [488, 245] width 41 height 7
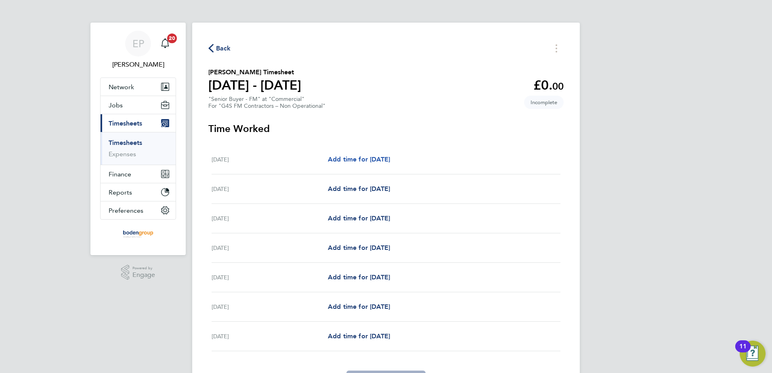
click at [387, 163] on link "Add time for Mon 22 Sep" at bounding box center [359, 160] width 62 height 10
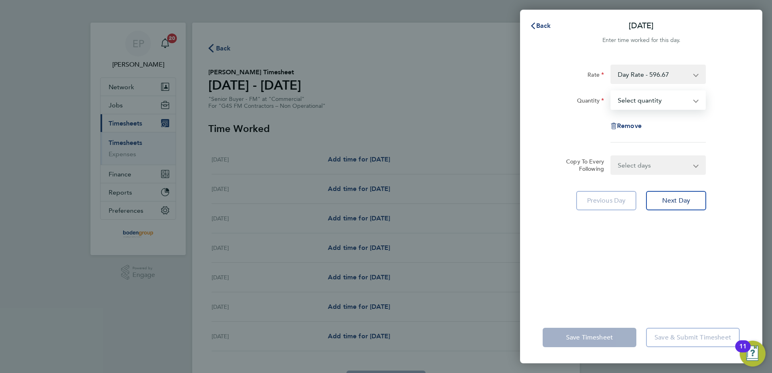
drag, startPoint x: 651, startPoint y: 101, endPoint x: 651, endPoint y: 110, distance: 8.9
click at [651, 101] on select "Select quantity 0.5 1" at bounding box center [653, 100] width 84 height 18
select select "1"
click at [611, 91] on select "Select quantity 0.5 1" at bounding box center [653, 100] width 84 height 18
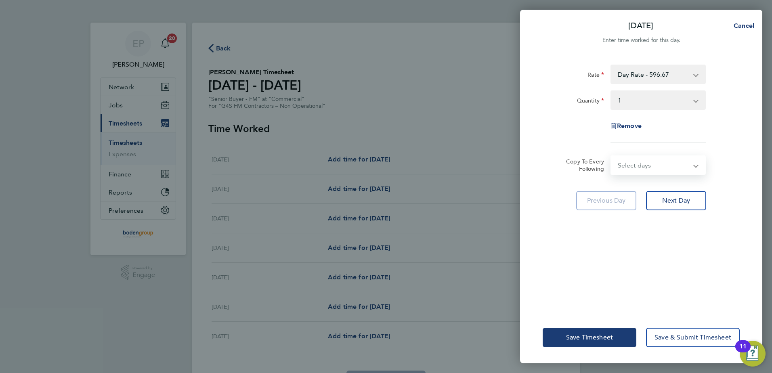
click at [652, 162] on select "Select days Day Weekday (Mon-Fri) Weekend (Sat-Sun) Tuesday Wednesday Thursday …" at bounding box center [653, 165] width 85 height 18
select select "WEEKDAY"
click at [611, 156] on select "Select days Day Weekday (Mon-Fri) Weekend (Sat-Sun) Tuesday Wednesday Thursday …" at bounding box center [653, 165] width 85 height 18
select select "2025-09-28"
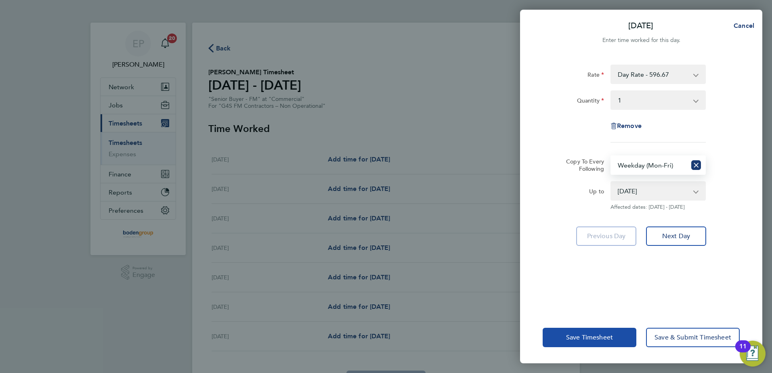
click at [556, 334] on button "Save Timesheet" at bounding box center [589, 337] width 94 height 19
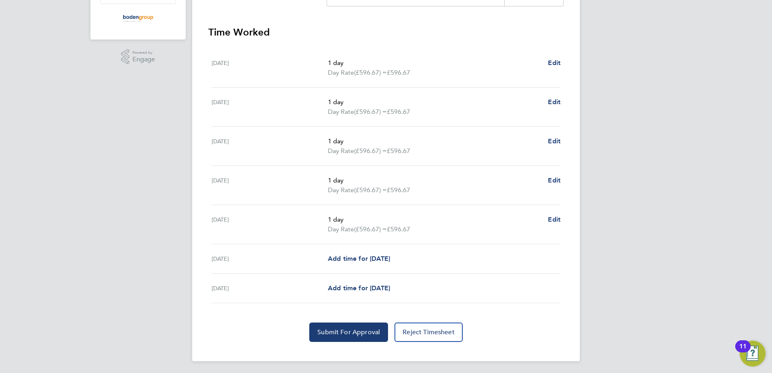
scroll to position [217, 0]
drag, startPoint x: 337, startPoint y: 333, endPoint x: 341, endPoint y: 337, distance: 5.4
click at [341, 337] on button "Submit For Approval" at bounding box center [348, 330] width 79 height 19
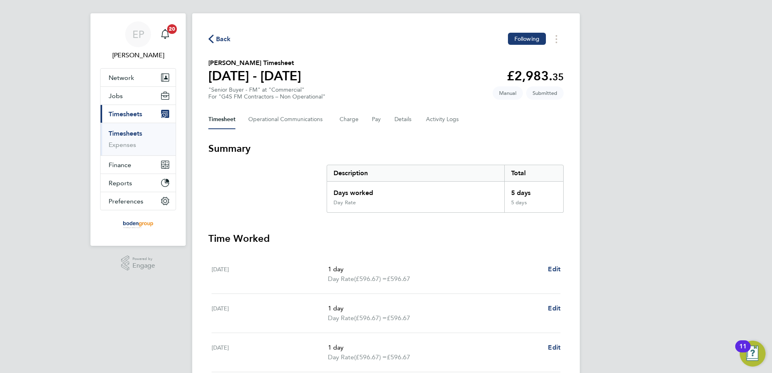
scroll to position [0, 0]
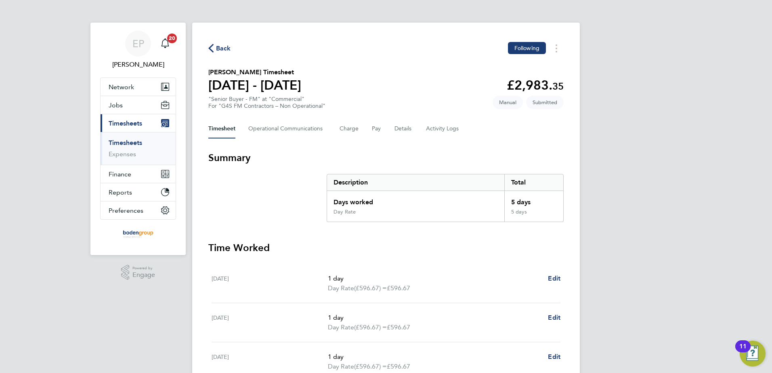
click at [221, 42] on div "Back Following" at bounding box center [385, 48] width 355 height 13
click at [221, 44] on span "Back" at bounding box center [223, 49] width 15 height 10
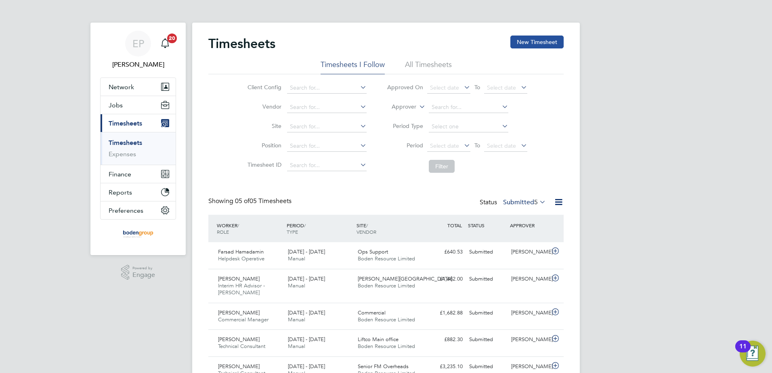
drag, startPoint x: 533, startPoint y: 40, endPoint x: 533, endPoint y: 45, distance: 4.8
click at [533, 42] on button "New Timesheet" at bounding box center [536, 42] width 53 height 13
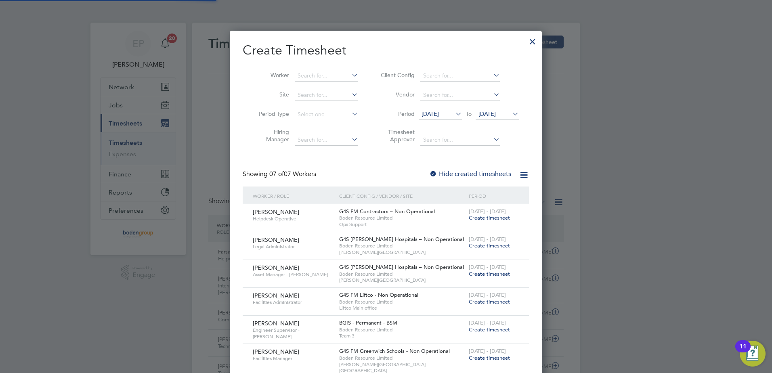
scroll to position [385, 312]
click at [481, 217] on span "Create timesheet" at bounding box center [488, 217] width 41 height 7
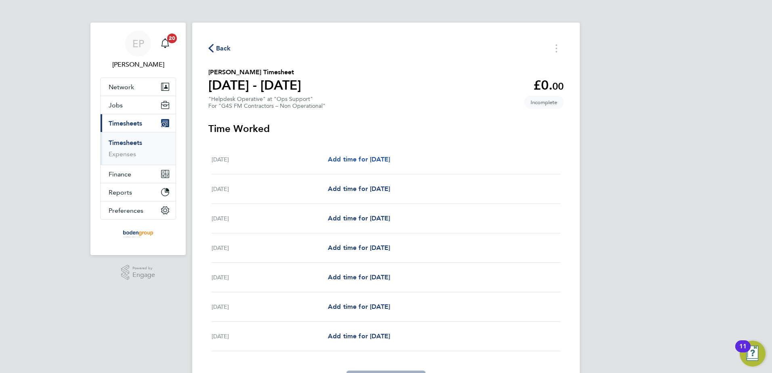
click at [367, 163] on span "Add time for Mon 22 Sep" at bounding box center [359, 159] width 62 height 8
select select "60"
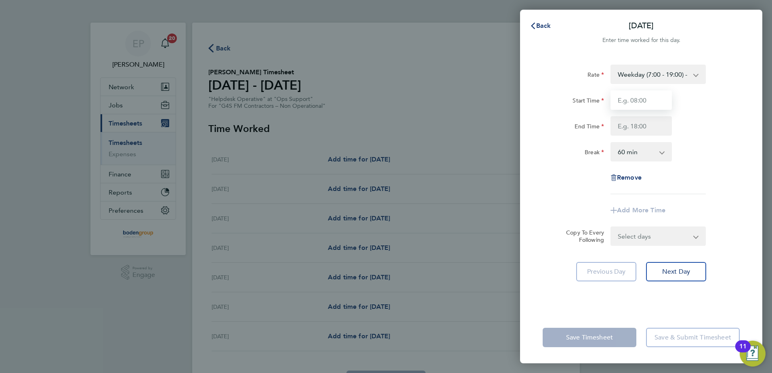
click at [653, 107] on input "Start Time" at bounding box center [640, 99] width 61 height 19
type input "08:00"
click at [617, 131] on input "End Time" at bounding box center [640, 125] width 61 height 19
type input "16:30"
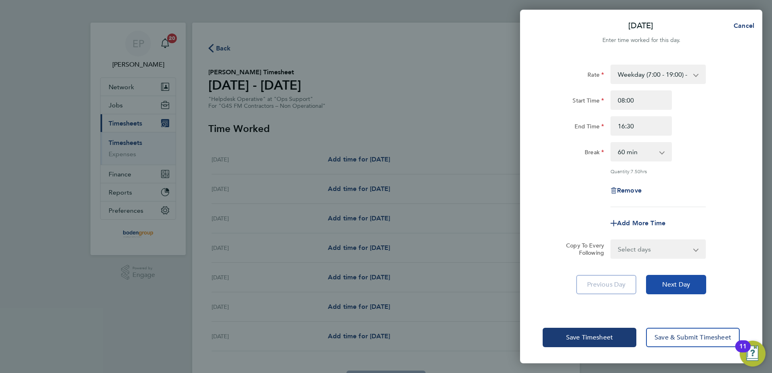
click at [663, 282] on span "Next Day" at bounding box center [676, 284] width 28 height 8
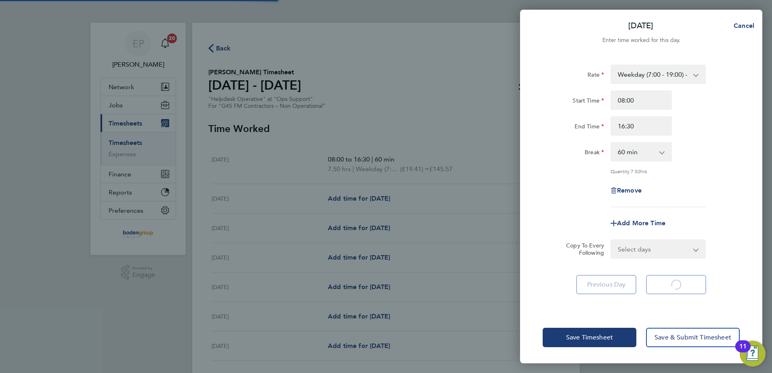
select select "60"
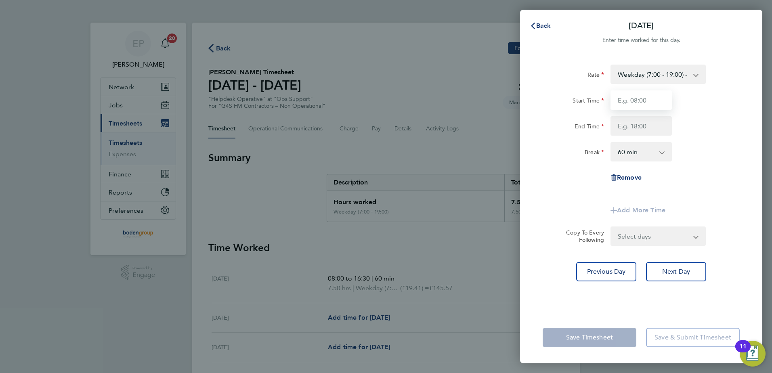
click at [623, 103] on input "Start Time" at bounding box center [640, 99] width 61 height 19
type input "08:00"
click at [622, 129] on input "End Time" at bounding box center [640, 125] width 61 height 19
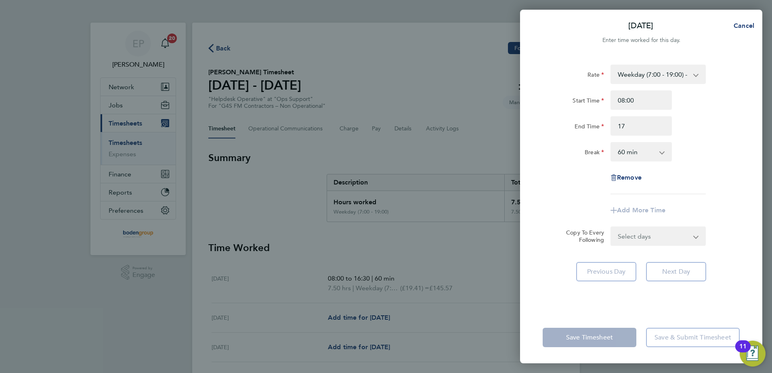
type input "17:00"
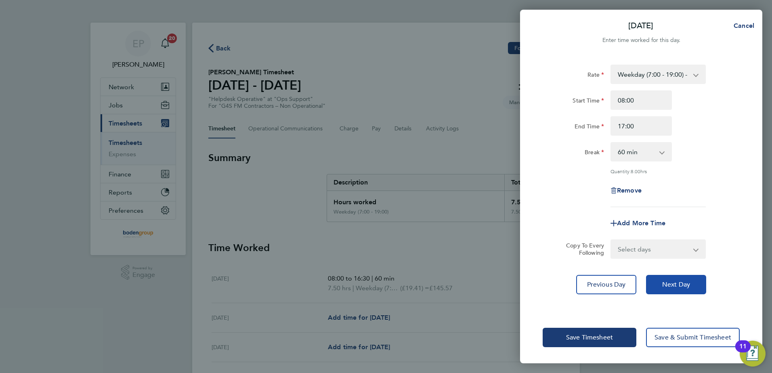
click at [671, 278] on button "Next Day" at bounding box center [676, 284] width 60 height 19
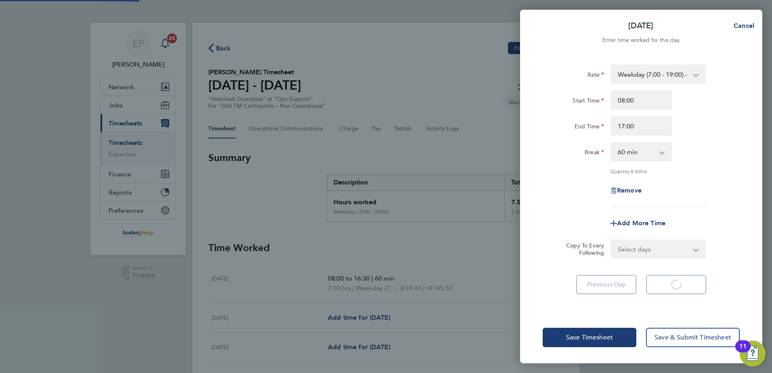
select select "60"
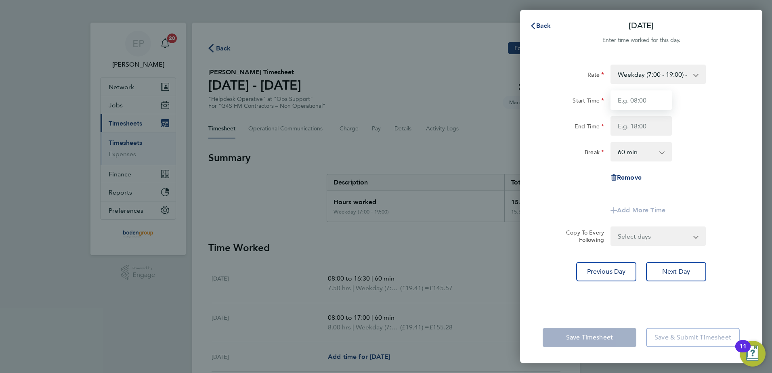
click at [619, 99] on input "Start Time" at bounding box center [640, 99] width 61 height 19
type input "07:00"
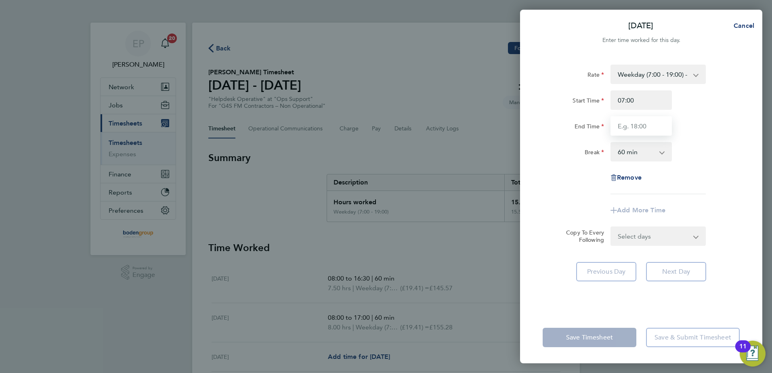
click at [617, 130] on input "End Time" at bounding box center [640, 125] width 61 height 19
type input "16:00"
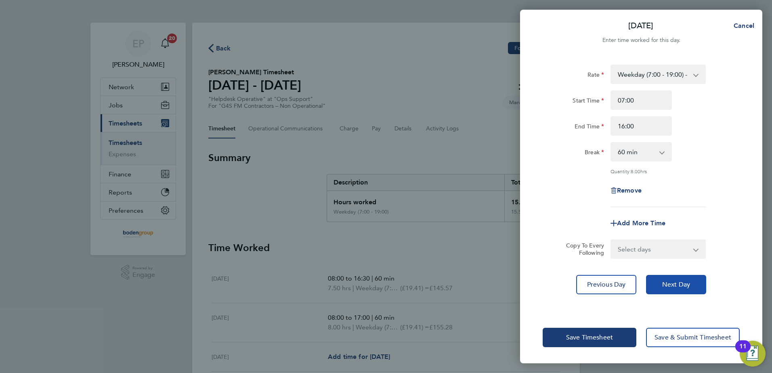
click at [670, 279] on button "Next Day" at bounding box center [676, 284] width 60 height 19
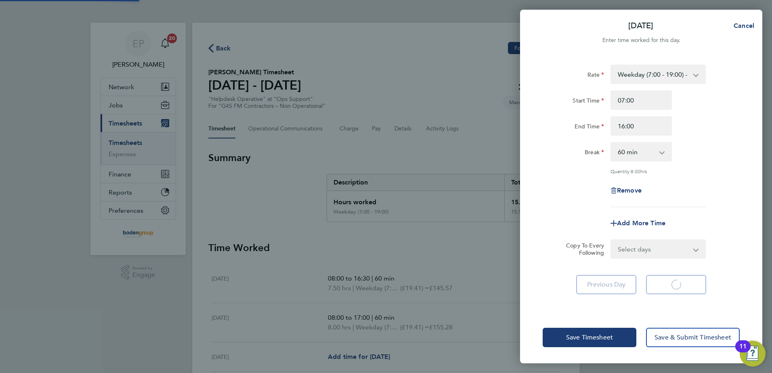
select select "60"
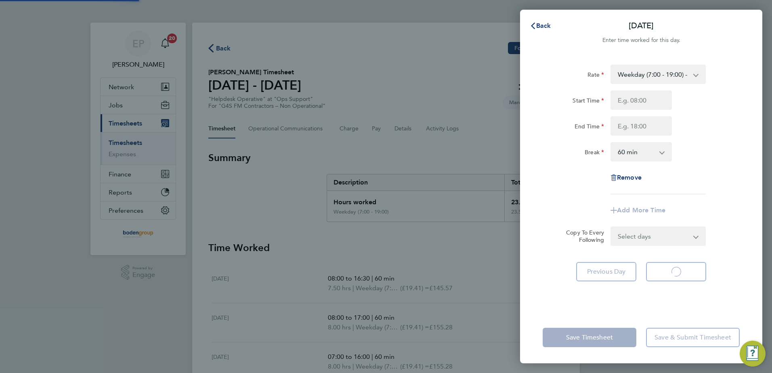
select select "60"
click at [631, 104] on input "Start Time" at bounding box center [640, 99] width 61 height 19
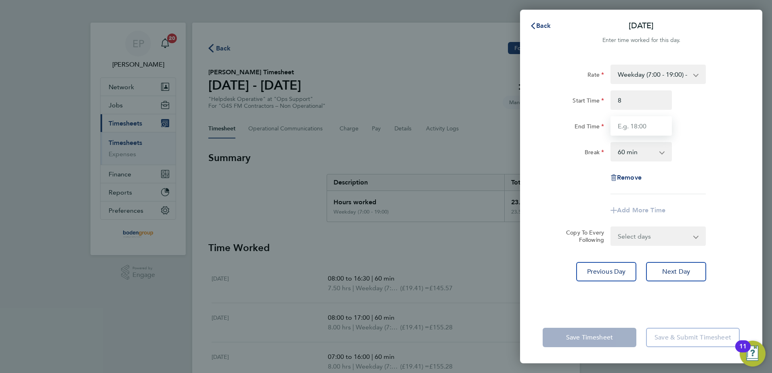
type input "08:00"
click at [625, 127] on input "End Time" at bounding box center [640, 125] width 61 height 19
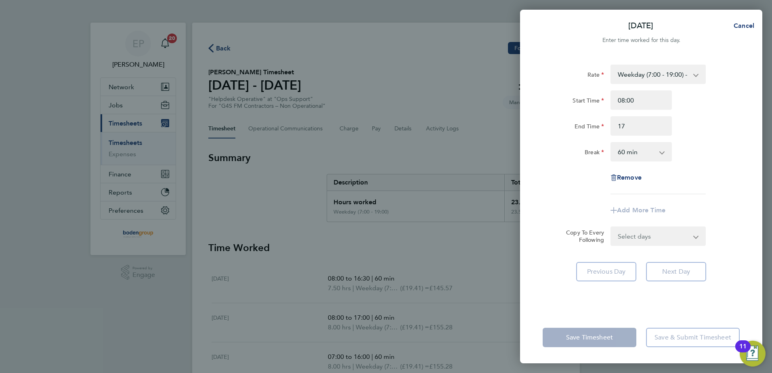
type input "17:00"
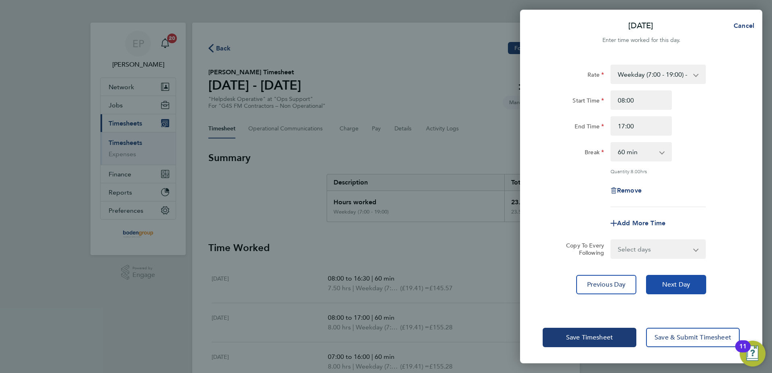
click at [665, 293] on div "Rate Weekday (7:00 - 19:00) - 19.41 Evening & Weekend - 23.70 x 1.5 - 29.12 Ban…" at bounding box center [641, 183] width 242 height 257
drag, startPoint x: 665, startPoint y: 280, endPoint x: 665, endPoint y: 271, distance: 8.9
click at [665, 280] on span "Next Day" at bounding box center [676, 284] width 28 height 8
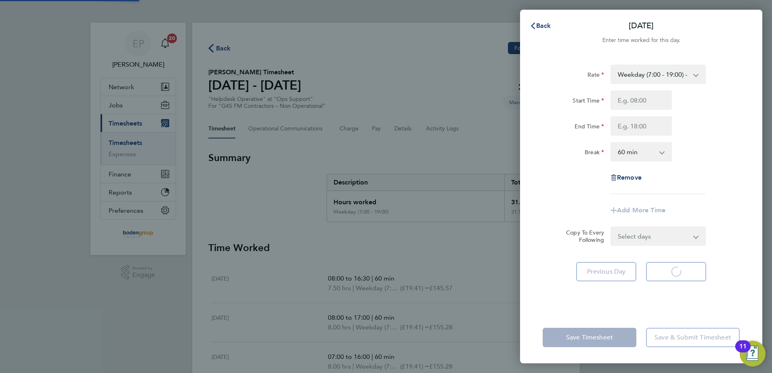
select select "60"
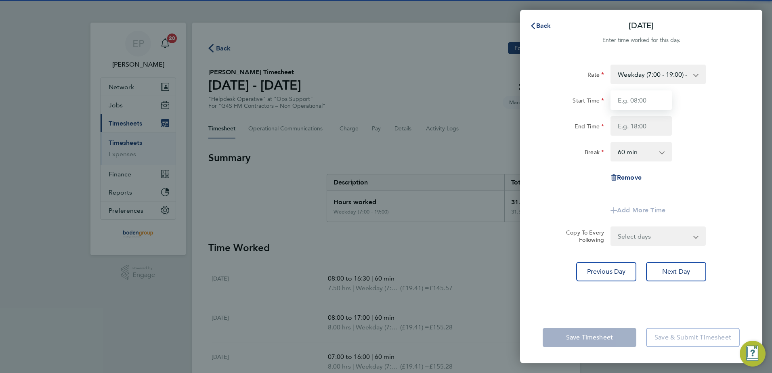
click at [629, 102] on input "Start Time" at bounding box center [640, 99] width 61 height 19
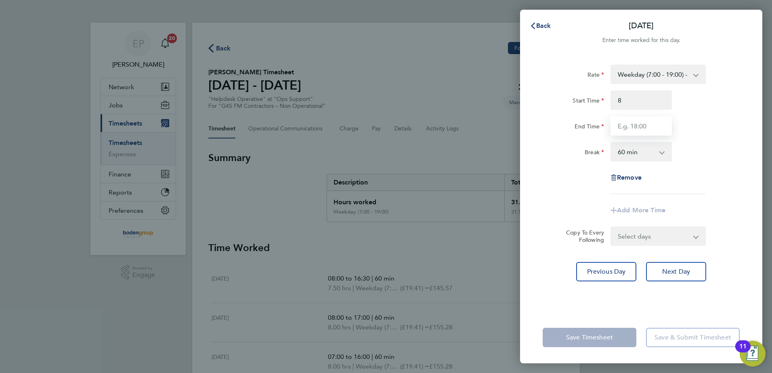
type input "08:00"
drag, startPoint x: 620, startPoint y: 130, endPoint x: 624, endPoint y: 134, distance: 6.0
click at [620, 130] on input "End Time" at bounding box center [640, 125] width 61 height 19
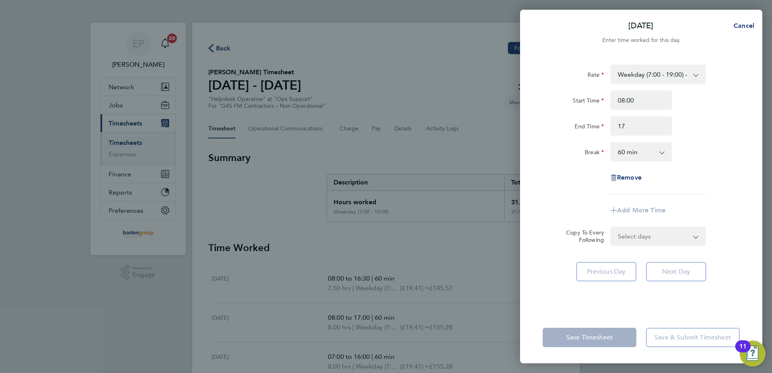
type input "17:00"
click at [584, 163] on div "Rate Weekday (7:00 - 19:00) - 19.41 Evening & Weekend - 23.70 x 1.5 - 29.12 Ban…" at bounding box center [640, 130] width 197 height 130
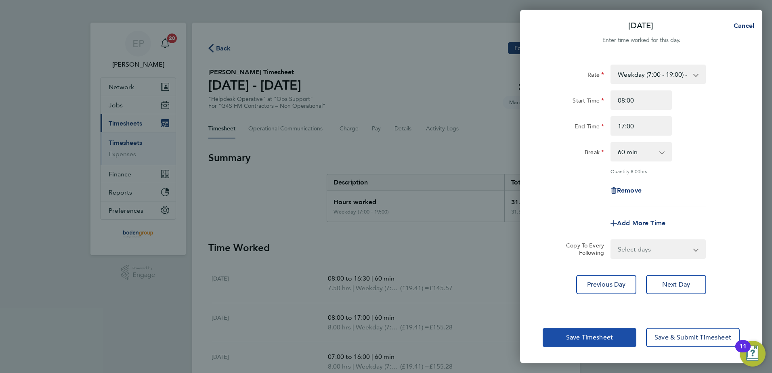
click at [600, 344] on button "Save Timesheet" at bounding box center [589, 337] width 94 height 19
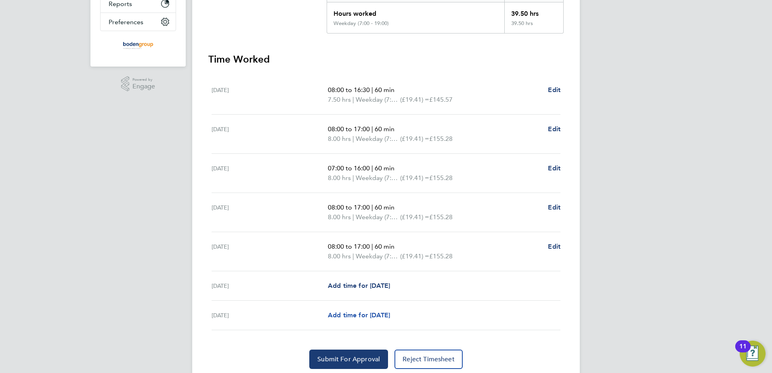
scroll to position [217, 0]
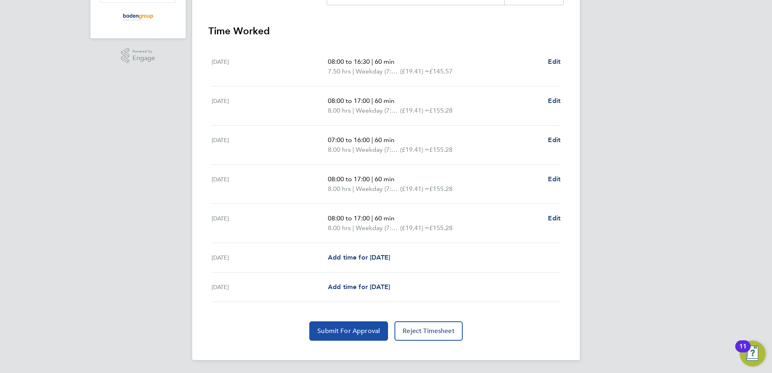
click at [370, 331] on span "Submit For Approval" at bounding box center [348, 331] width 63 height 8
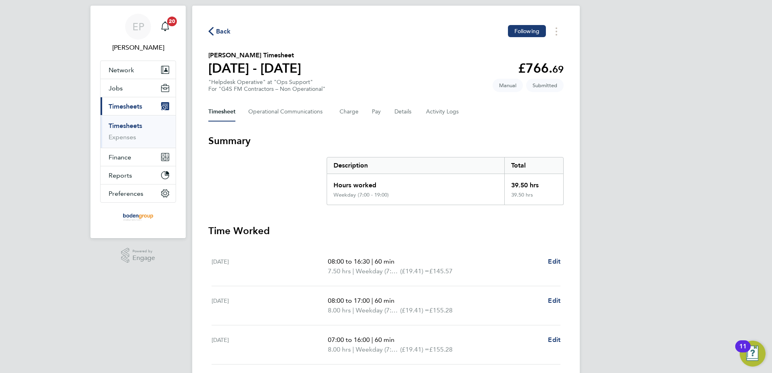
scroll to position [0, 0]
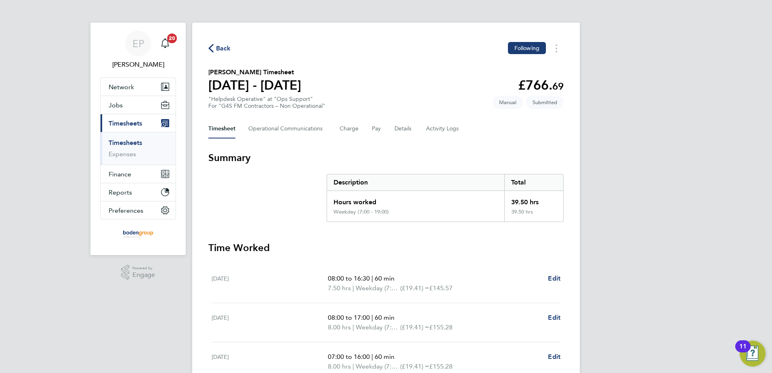
click at [218, 48] on span "Back" at bounding box center [223, 49] width 15 height 10
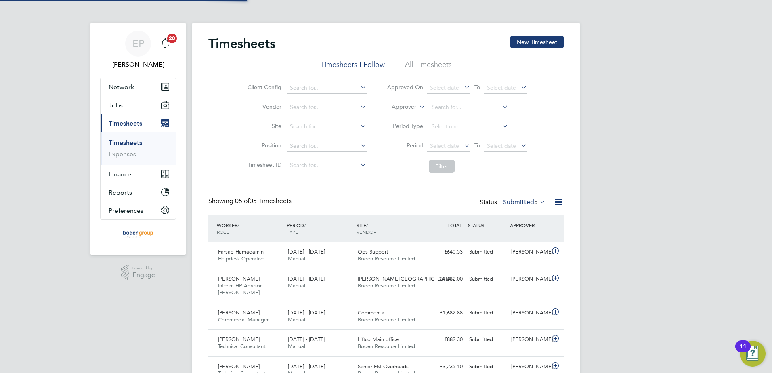
scroll to position [21, 70]
click at [537, 42] on button "New Timesheet" at bounding box center [536, 42] width 53 height 13
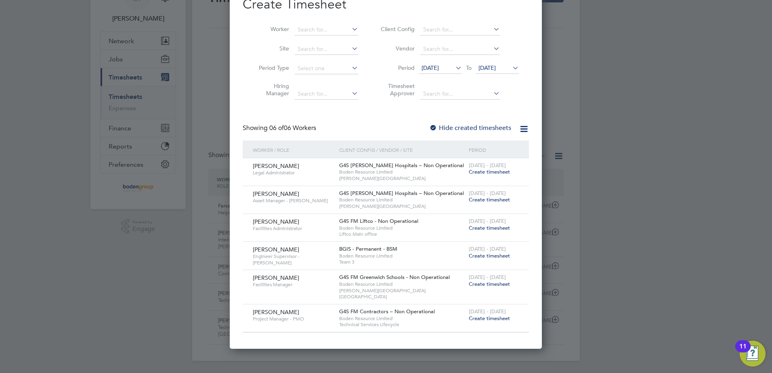
scroll to position [47, 0]
click at [477, 171] on span "Create timesheet" at bounding box center [488, 170] width 41 height 7
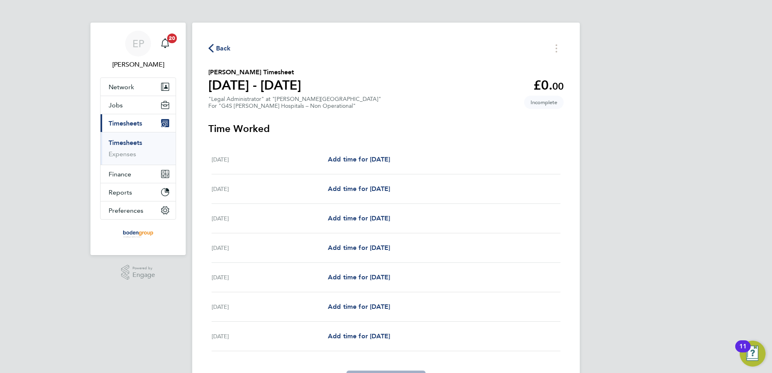
click at [220, 48] on span "Back" at bounding box center [223, 49] width 15 height 10
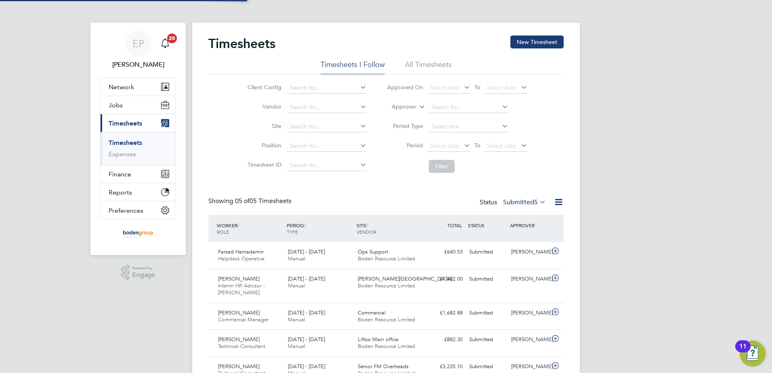
scroll to position [4, 4]
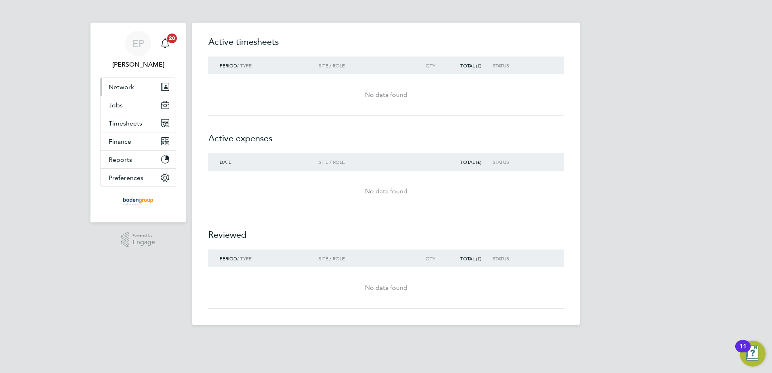
click at [146, 91] on button "Network" at bounding box center [137, 87] width 75 height 18
